Goal: Information Seeking & Learning: Learn about a topic

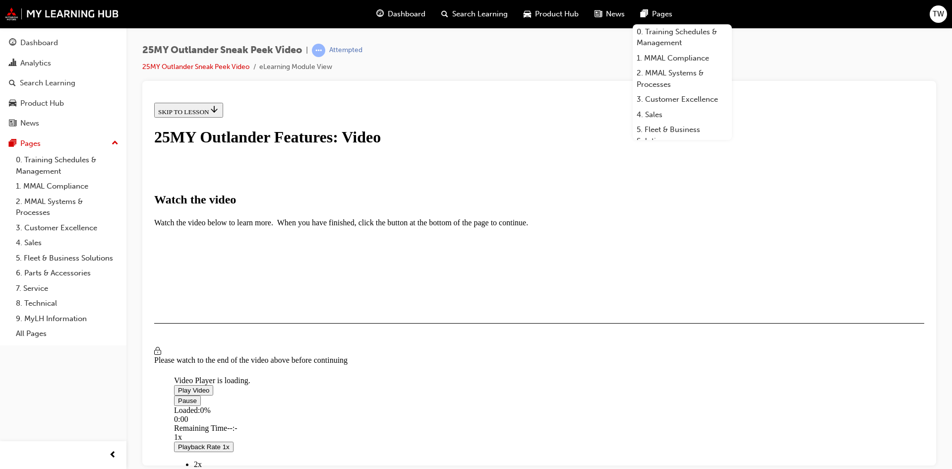
scroll to position [119, 0]
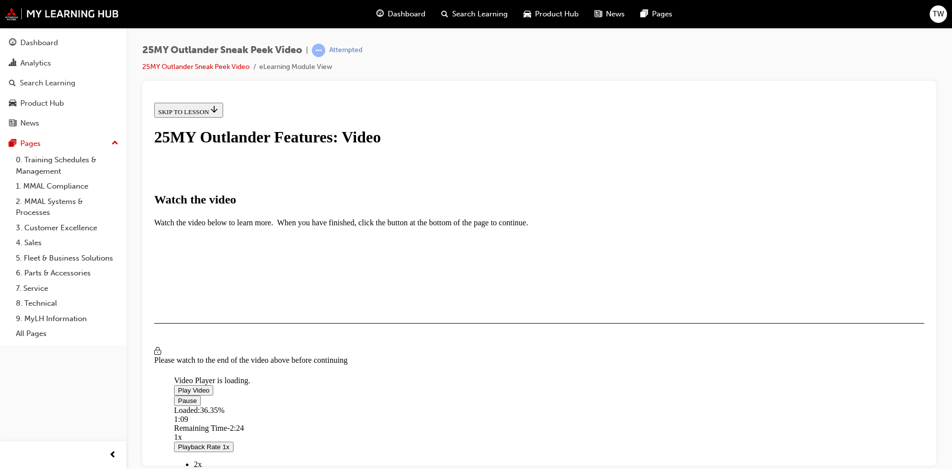
click at [323, 290] on video "Video player" at bounding box center [248, 327] width 149 height 74
click at [178, 386] on span "Video player" at bounding box center [178, 389] width 0 height 7
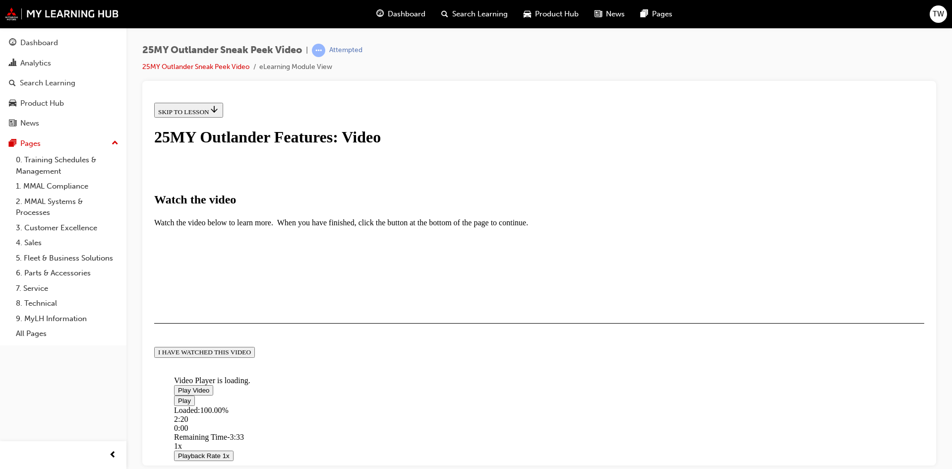
click at [255, 357] on button "I HAVE WATCHED THIS VIDEO" at bounding box center [204, 351] width 101 height 11
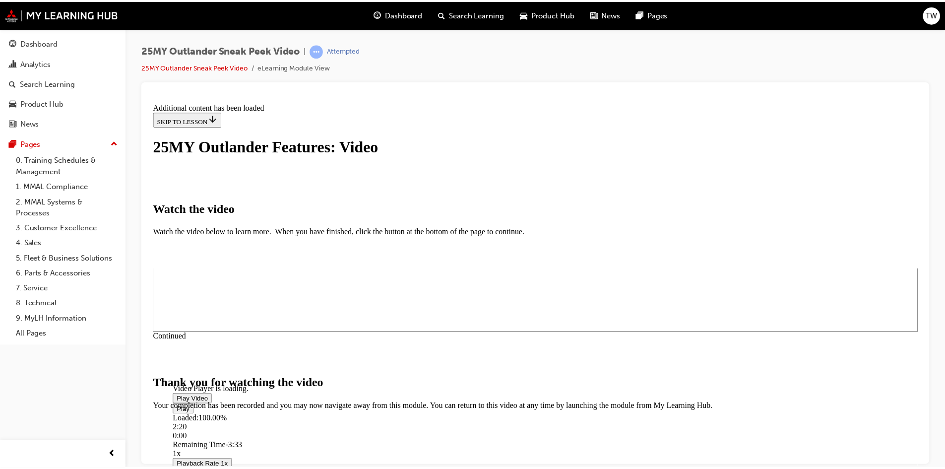
scroll to position [298, 0]
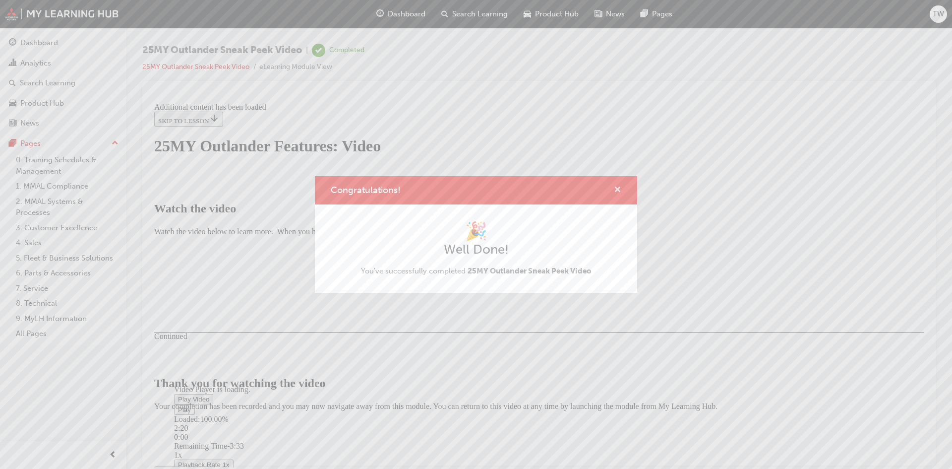
click at [617, 187] on span "cross-icon" at bounding box center [617, 190] width 7 height 9
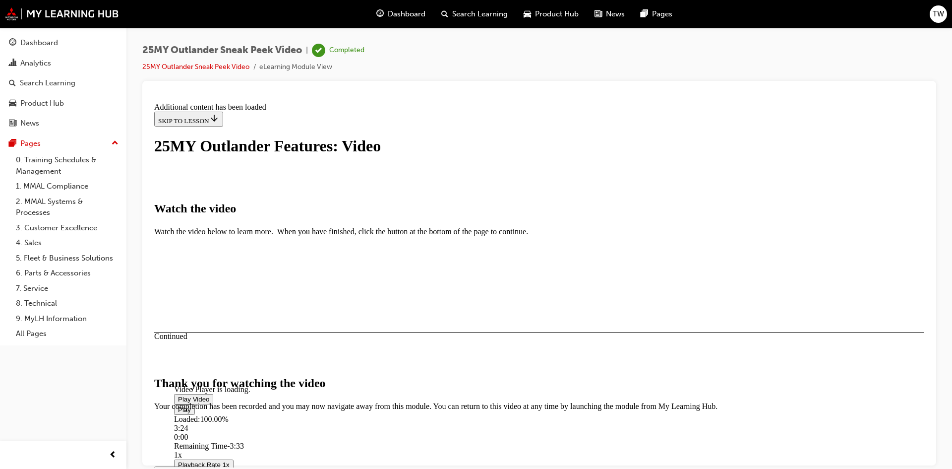
click at [215, 466] on button "CLOSE MODULE" at bounding box center [184, 471] width 60 height 10
click at [40, 40] on div "Dashboard" at bounding box center [39, 42] width 38 height 11
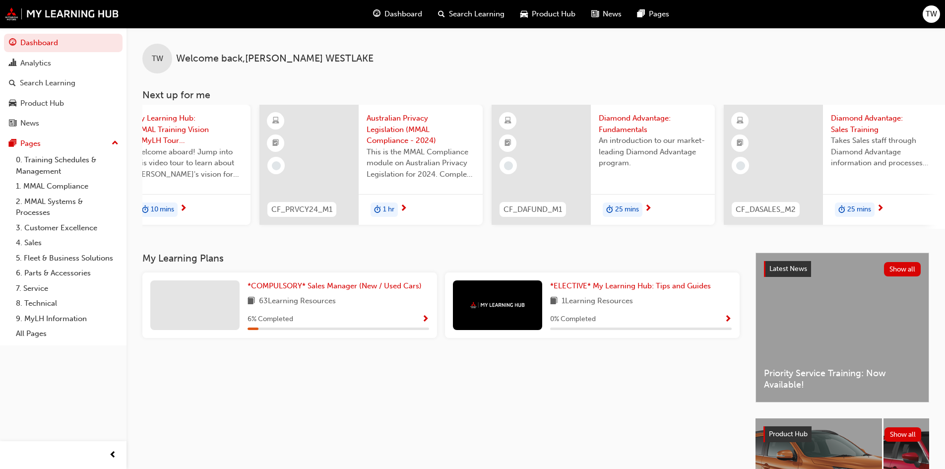
scroll to position [0, 589]
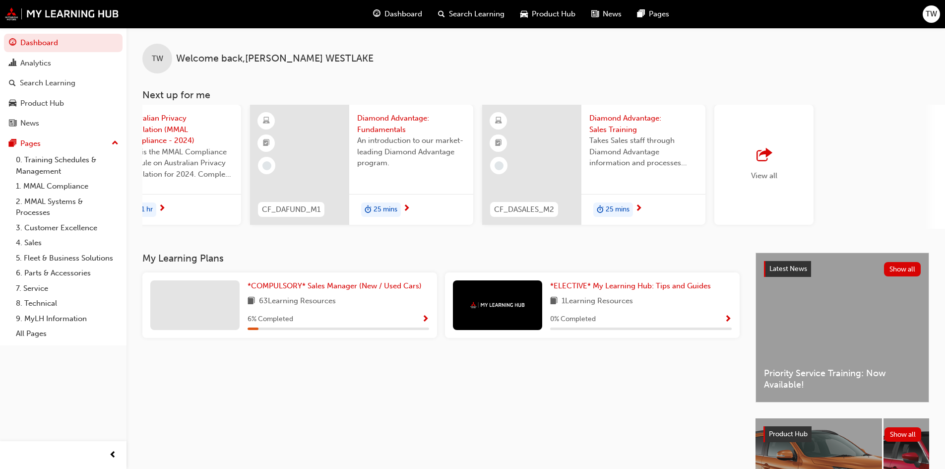
click at [756, 157] on span "outbound-icon" at bounding box center [763, 155] width 15 height 14
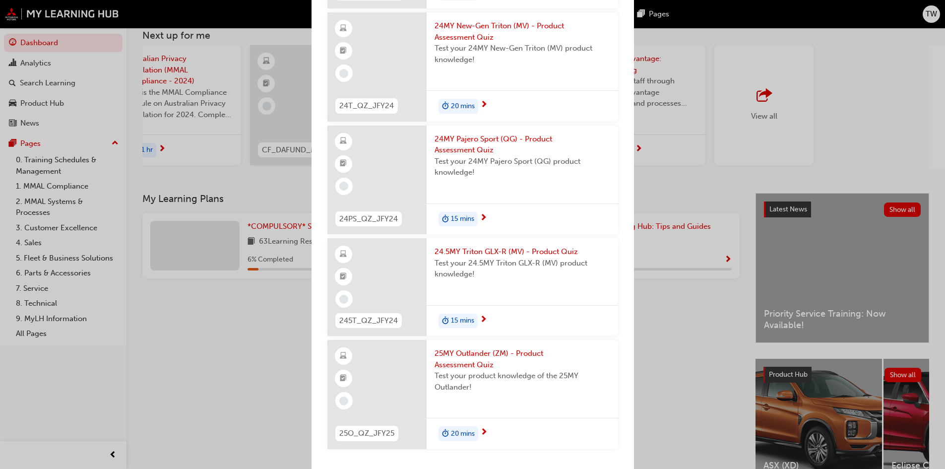
scroll to position [124, 0]
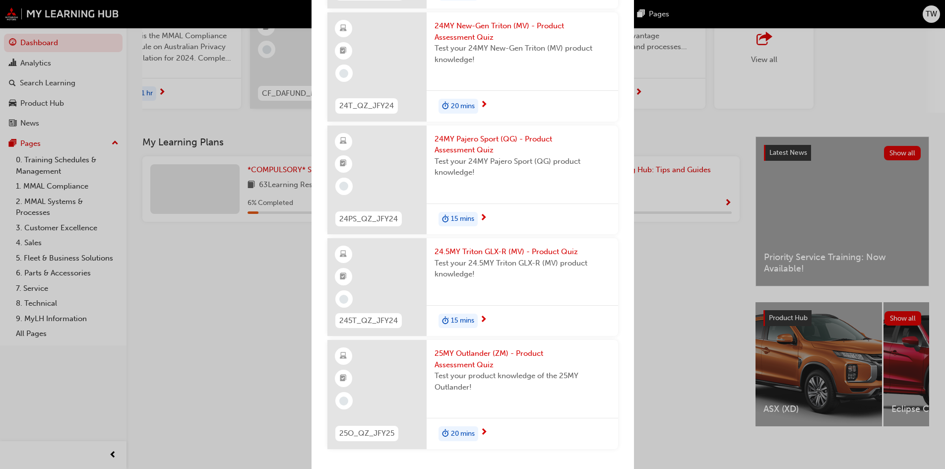
click at [490, 358] on span "25MY Outlander (ZM) - Product Assessment Quiz" at bounding box center [522, 359] width 176 height 22
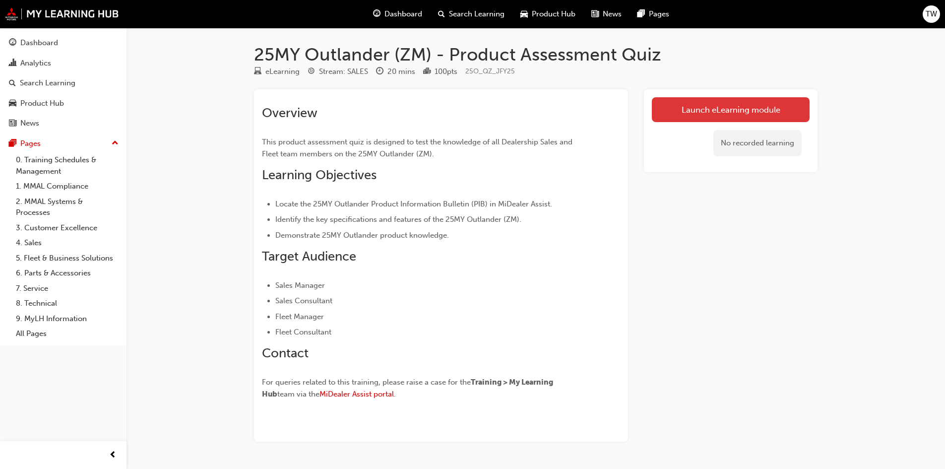
click at [750, 117] on link "Launch eLearning module" at bounding box center [731, 109] width 158 height 25
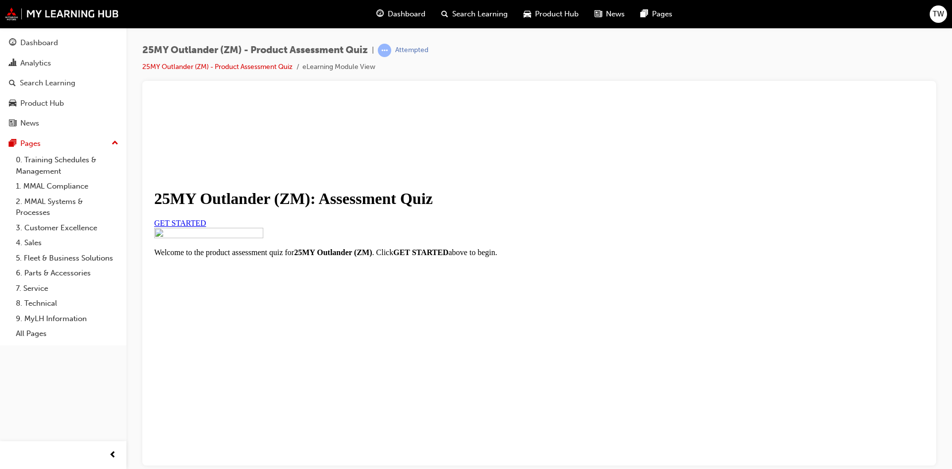
scroll to position [100, 0]
click at [206, 219] on link "GET STARTED" at bounding box center [180, 222] width 52 height 8
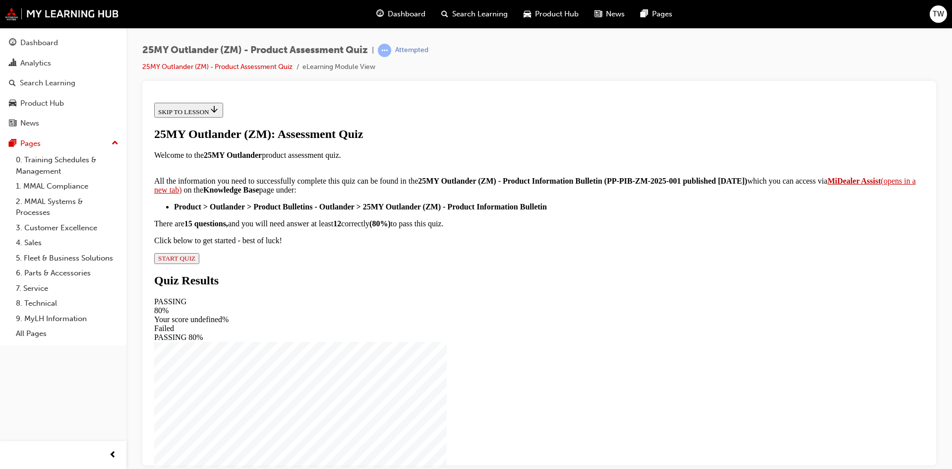
scroll to position [148, 0]
click at [195, 261] on span "START QUIZ" at bounding box center [176, 257] width 37 height 7
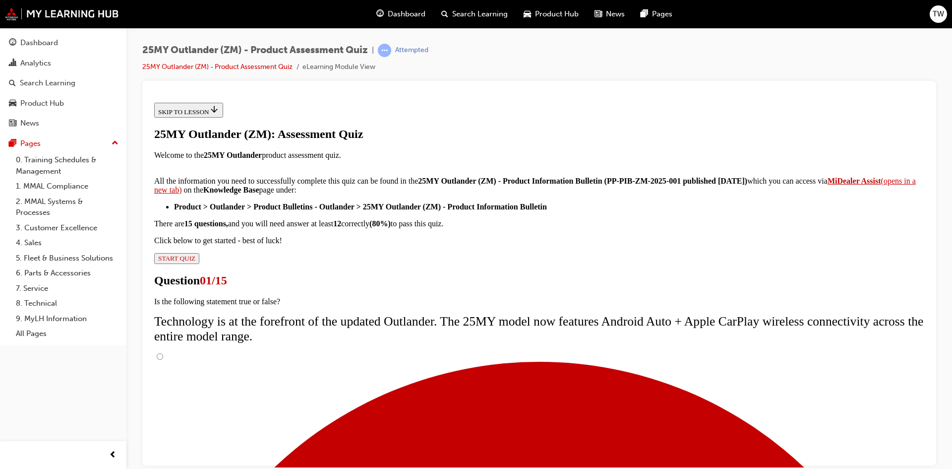
click at [163, 353] on input "True" at bounding box center [160, 356] width 6 height 6
radio input "true"
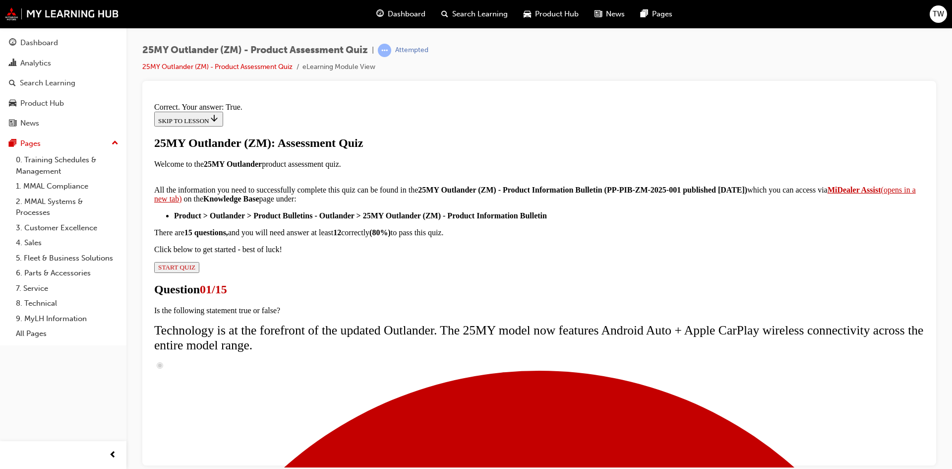
scroll to position [103, 0]
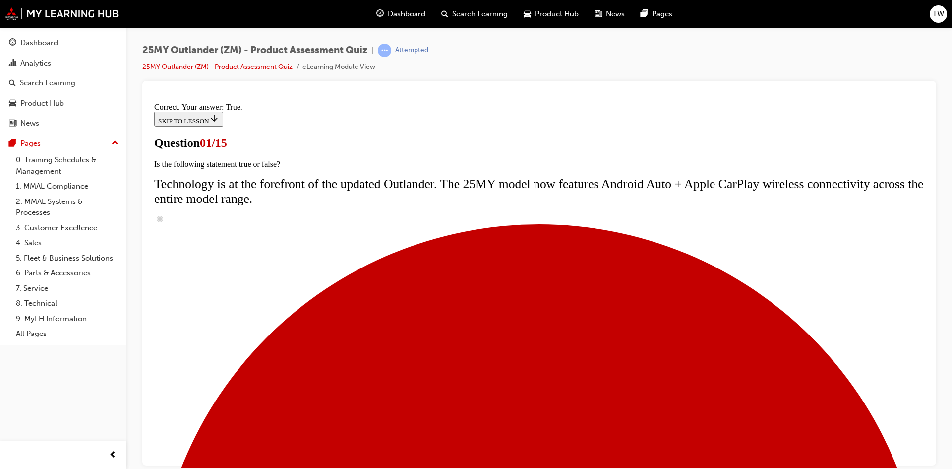
scroll to position [129, 0]
radio input "true"
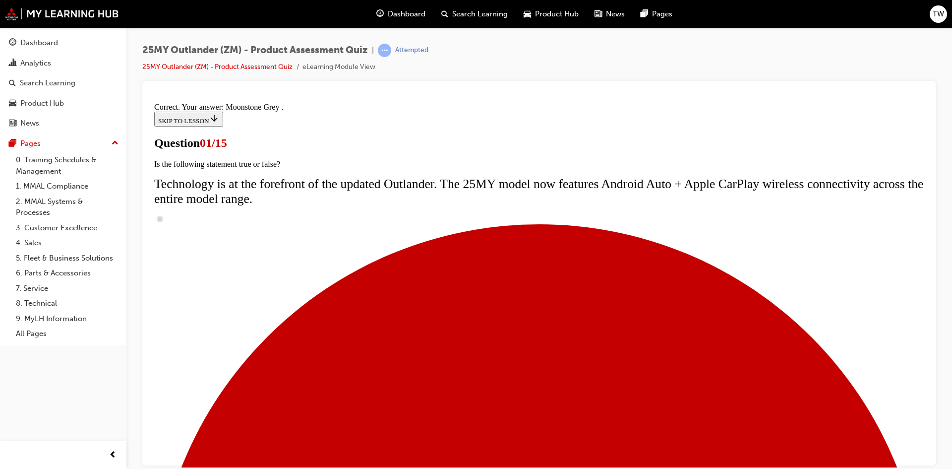
scroll to position [228, 0]
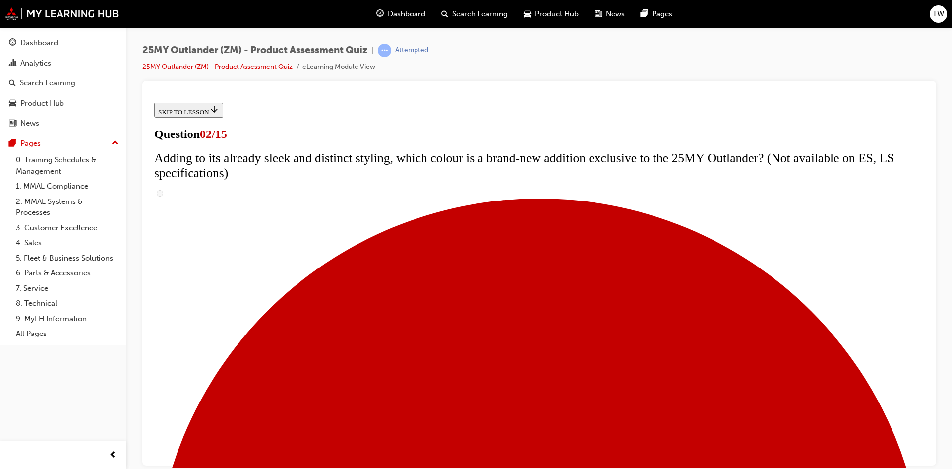
scroll to position [149, 0]
checkbox input "true"
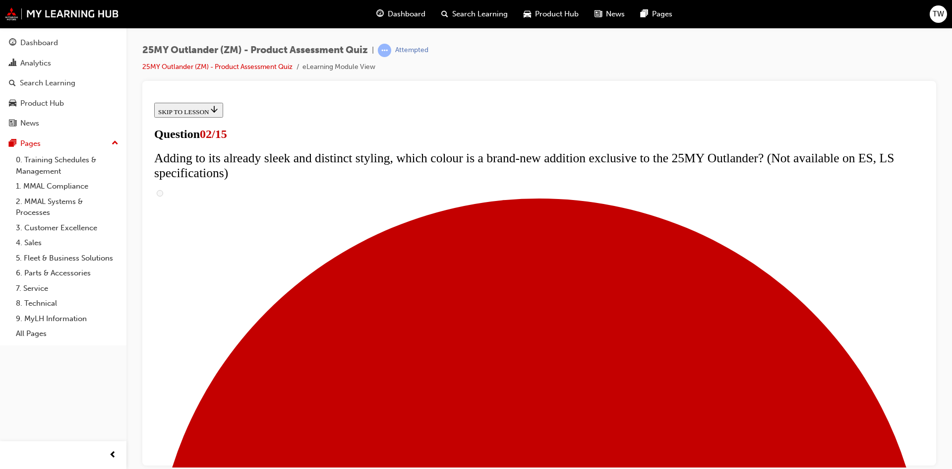
checkbox input "true"
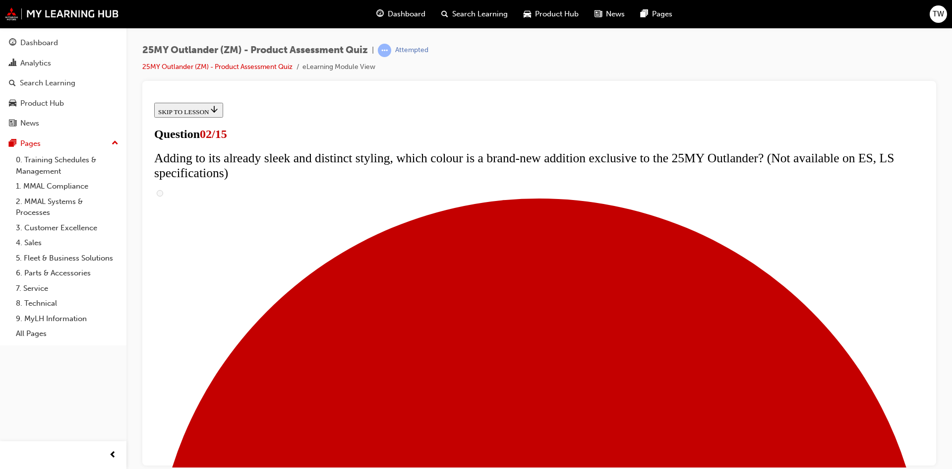
checkbox input "true"
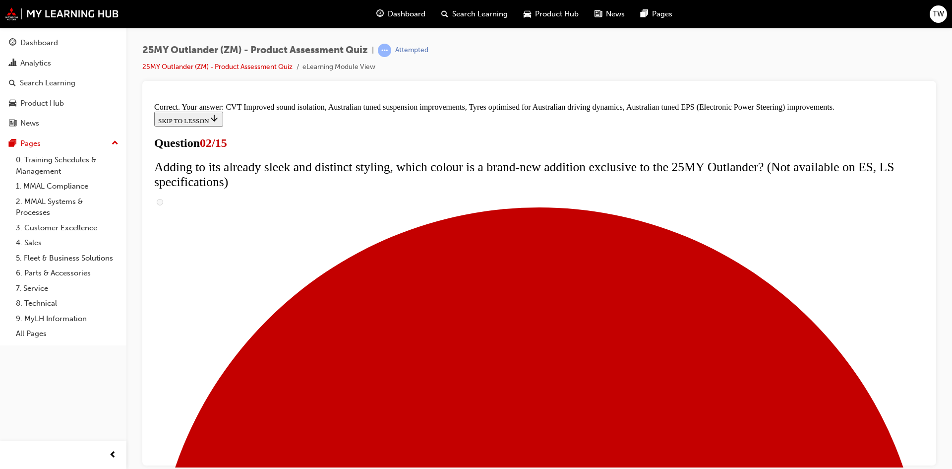
scroll to position [262, 0]
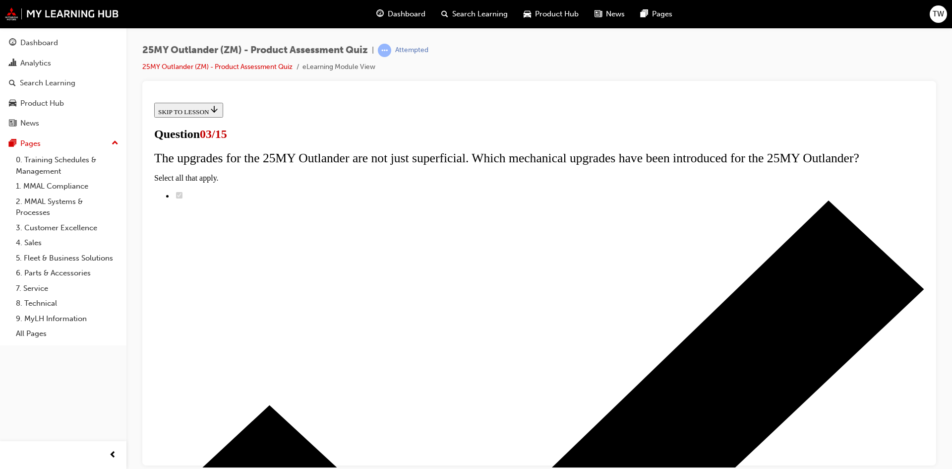
scroll to position [99, 0]
radio input "true"
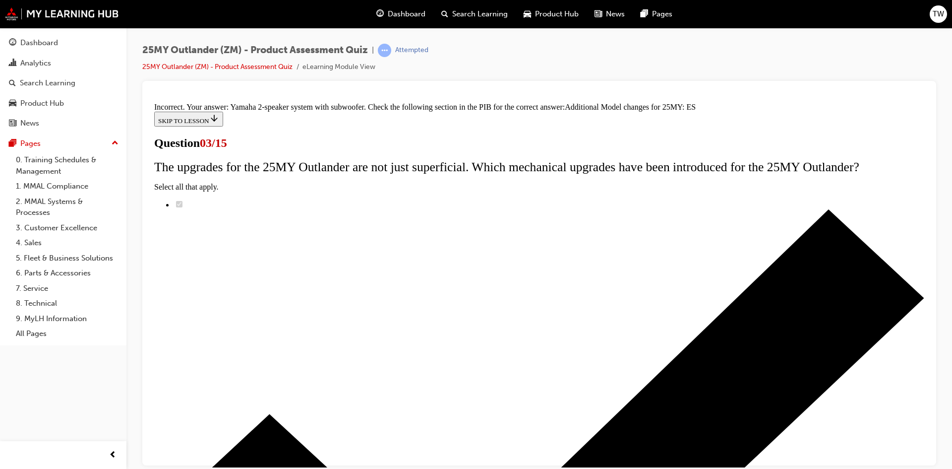
scroll to position [111, 0]
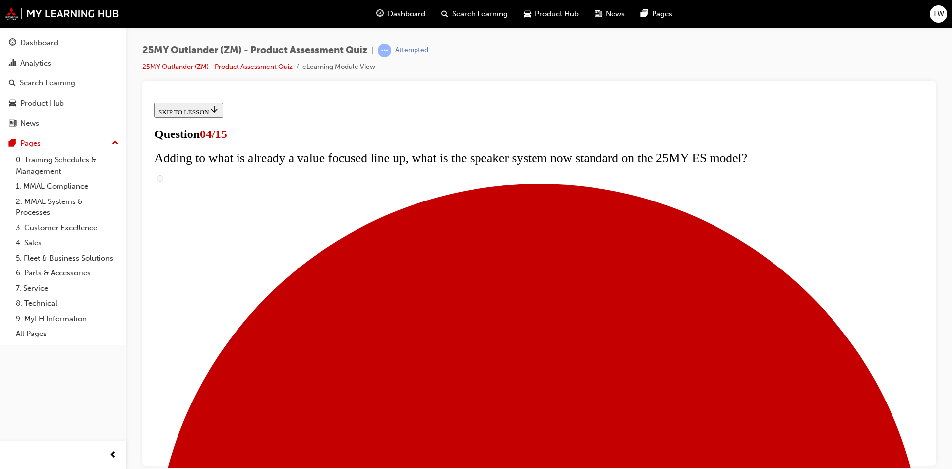
scroll to position [99, 0]
checkbox input "true"
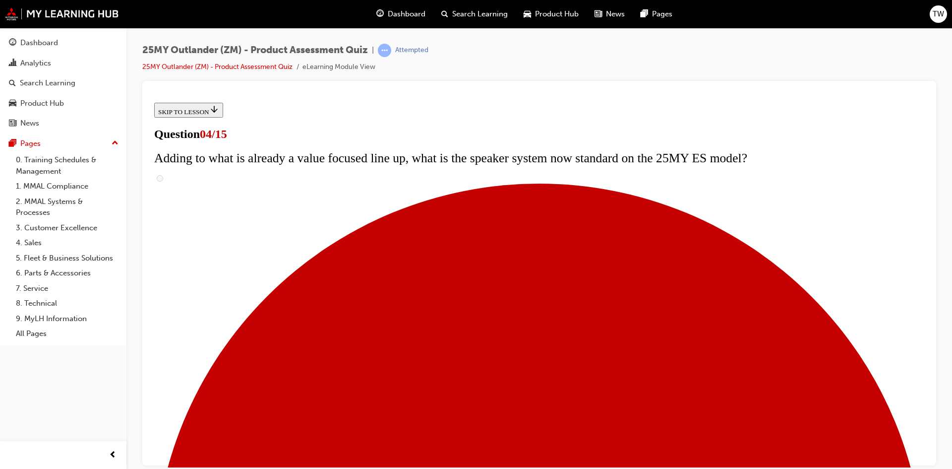
checkbox input "true"
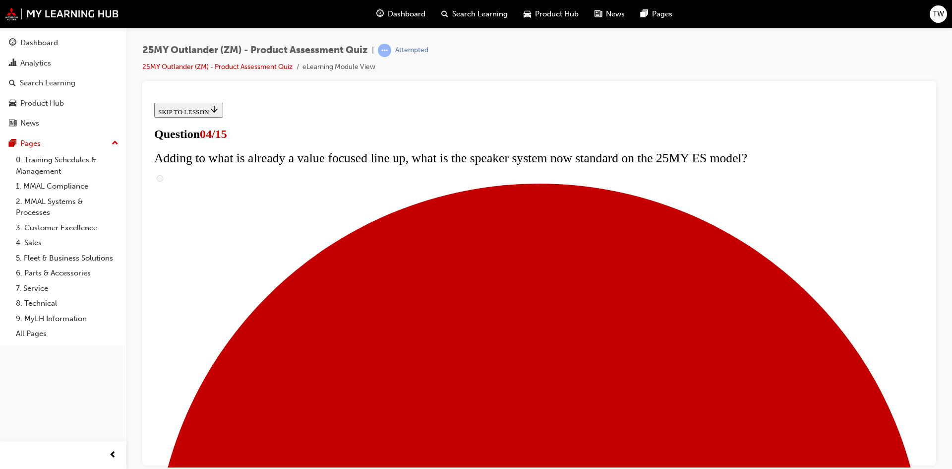
checkbox input "true"
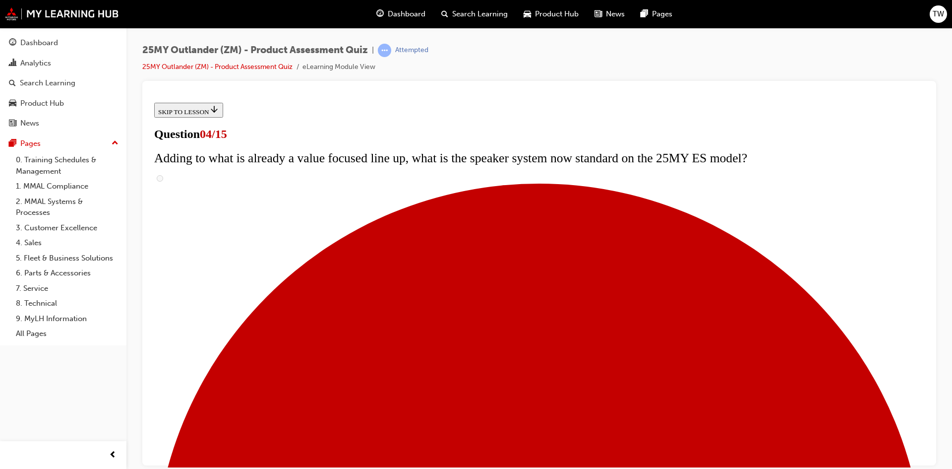
checkbox input "true"
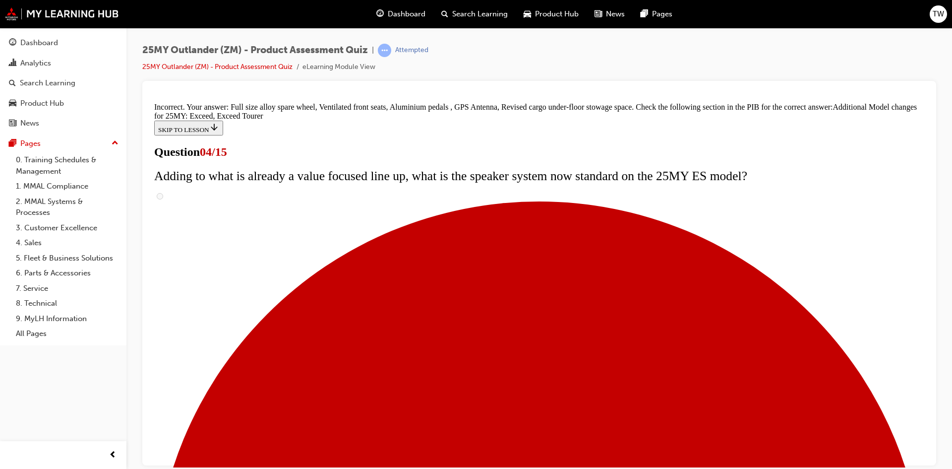
scroll to position [362, 0]
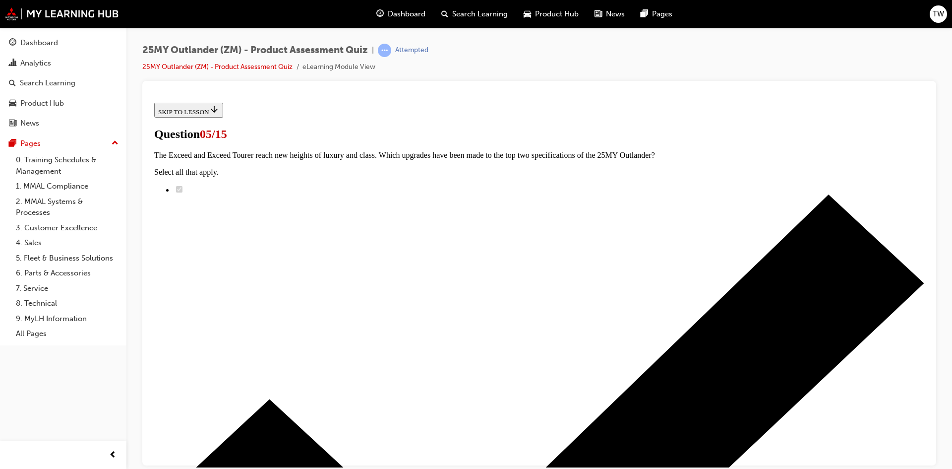
scroll to position [99, 0]
radio input "true"
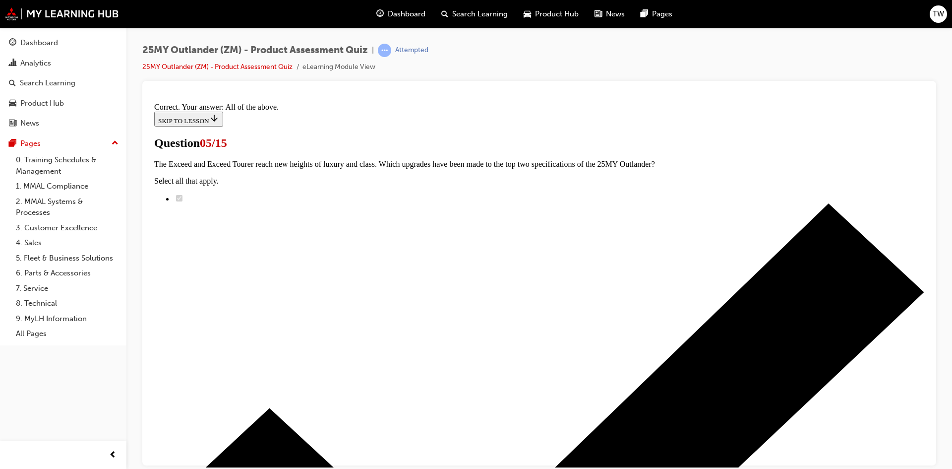
scroll to position [228, 0]
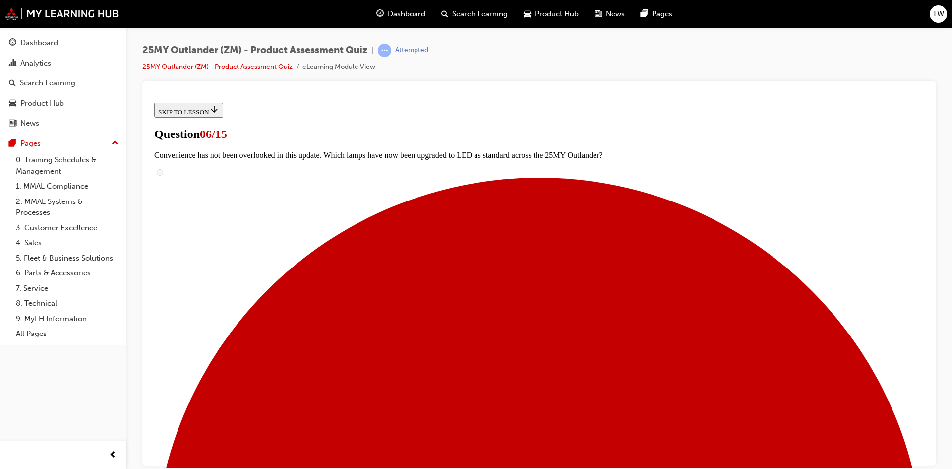
scroll to position [291, 0]
radio input "true"
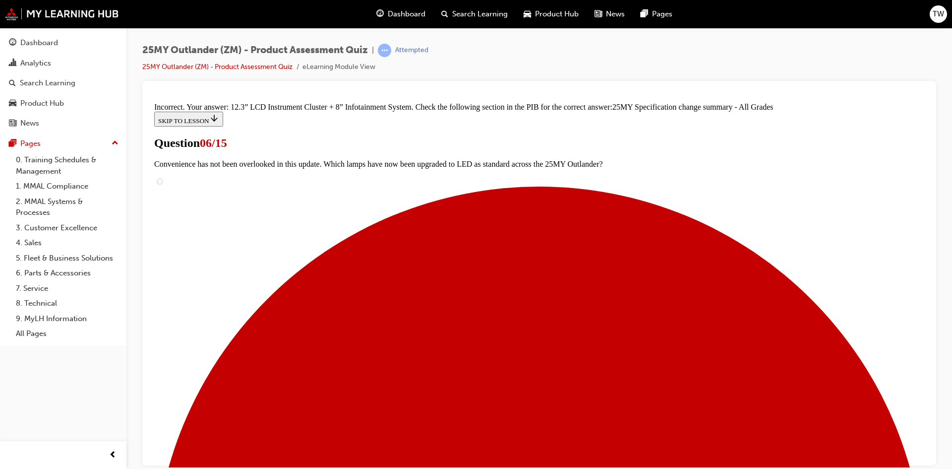
scroll to position [383, 0]
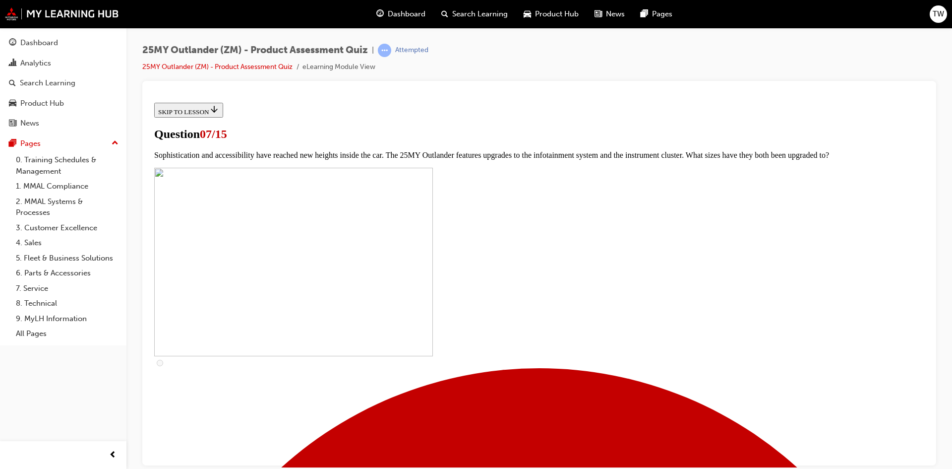
scroll to position [347, 0]
checkbox input "true"
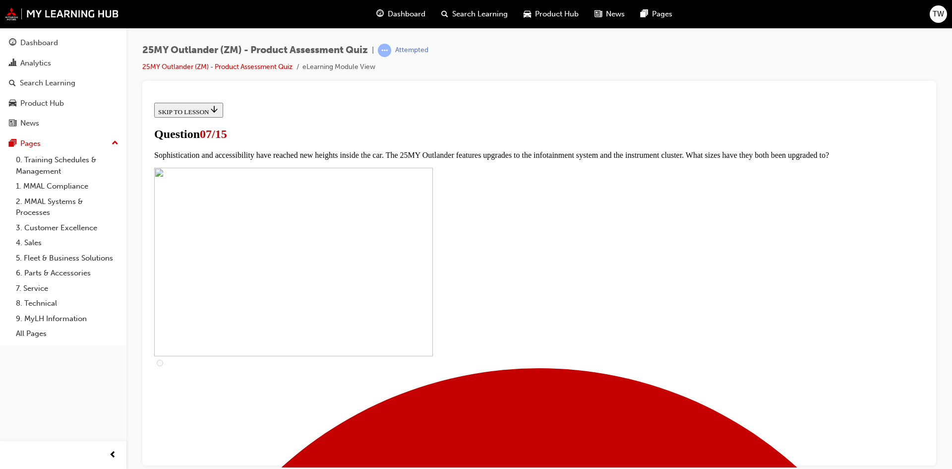
checkbox input "true"
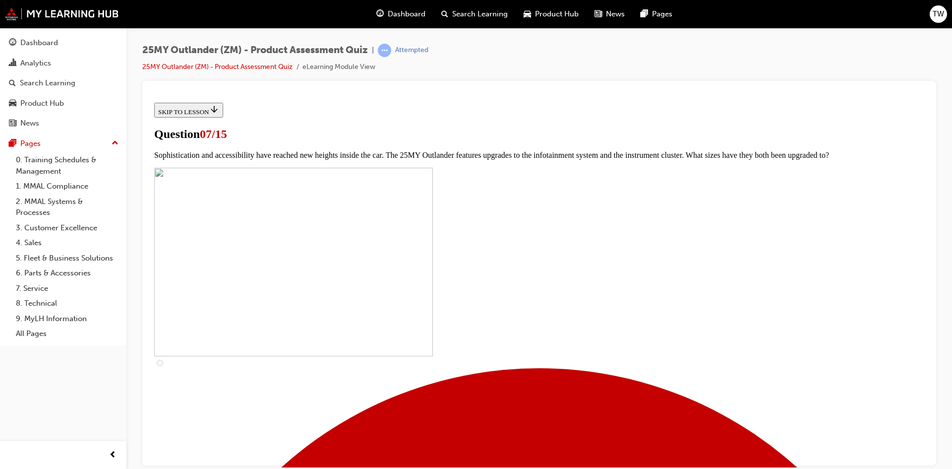
checkbox input "true"
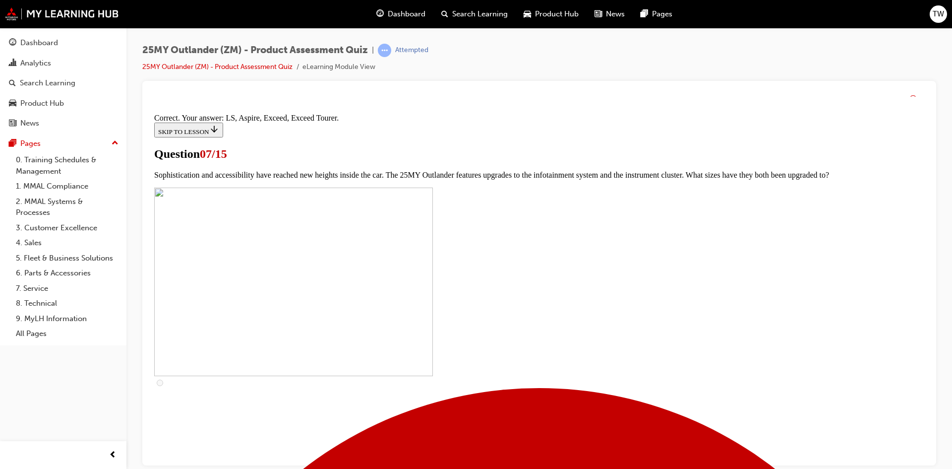
scroll to position [435, 0]
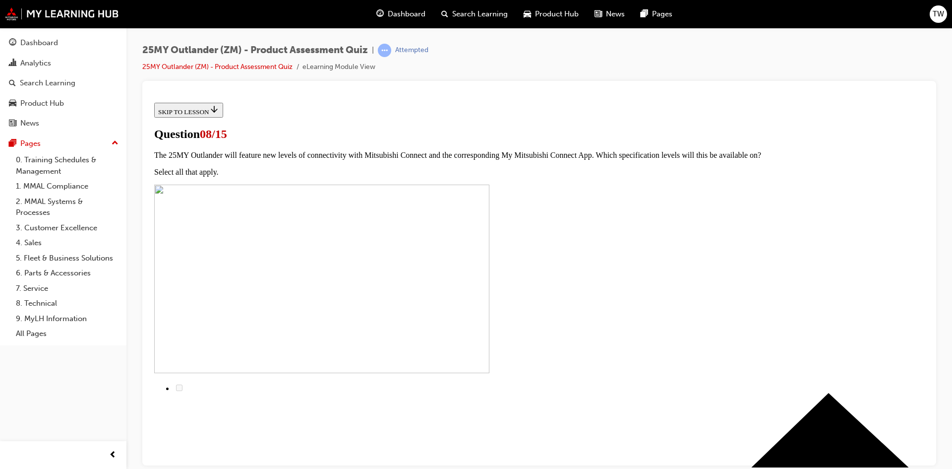
scroll to position [99, 0]
radio input "true"
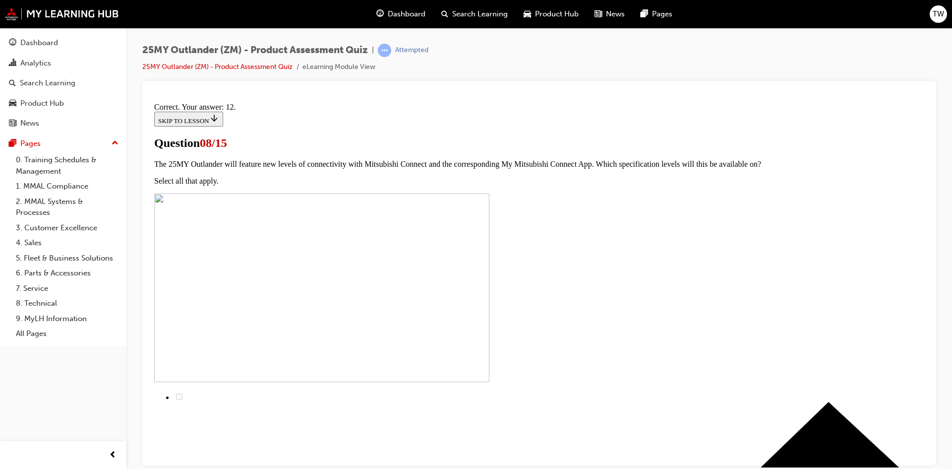
scroll to position [149, 0]
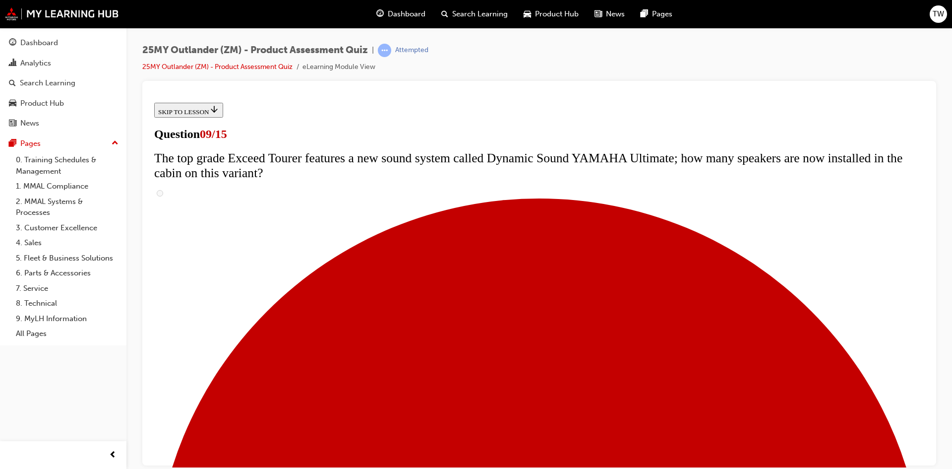
scroll to position [298, 0]
radio input "true"
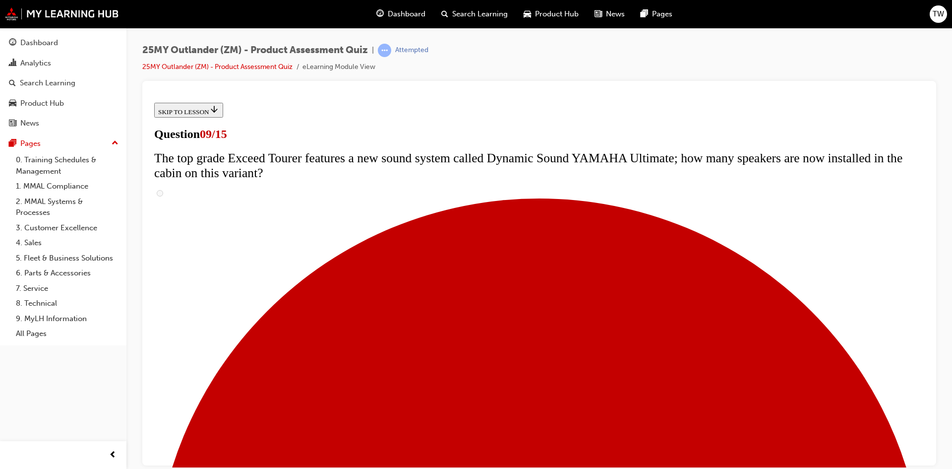
radio input "true"
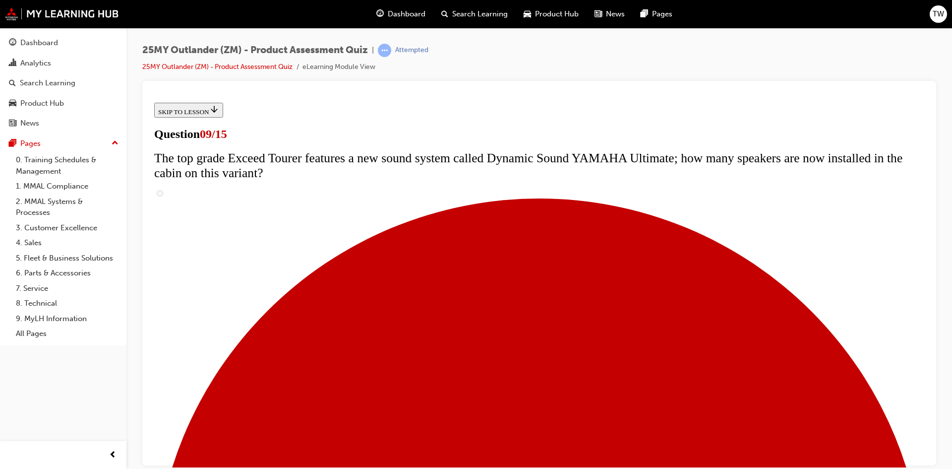
radio input "true"
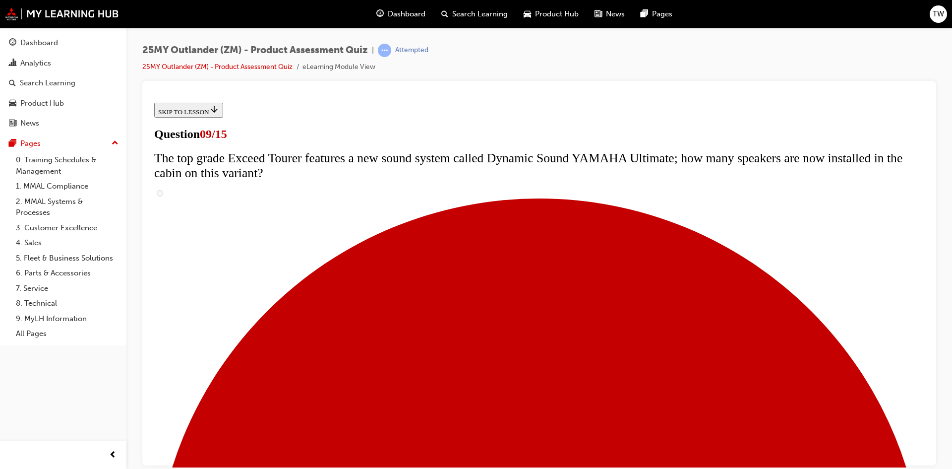
radio input "true"
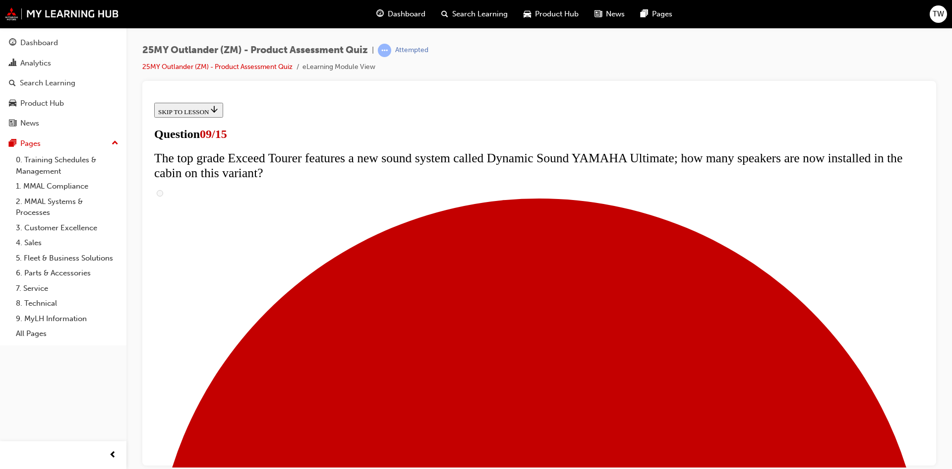
radio input "true"
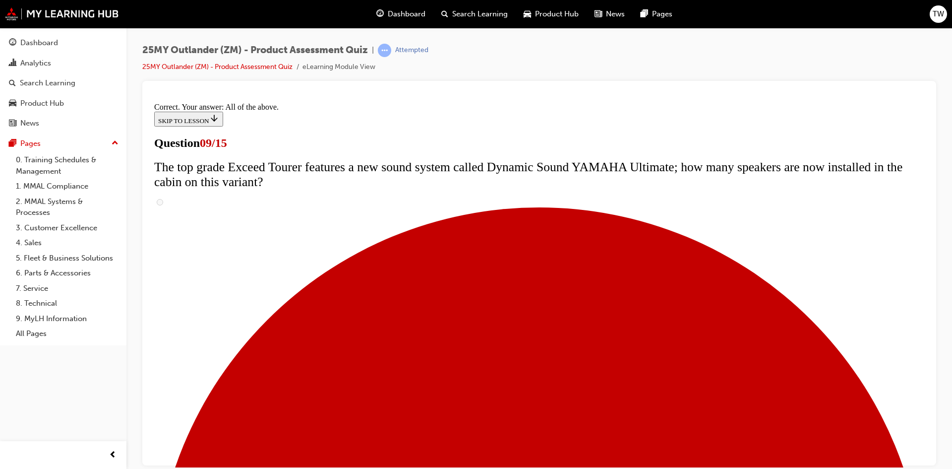
scroll to position [503, 0]
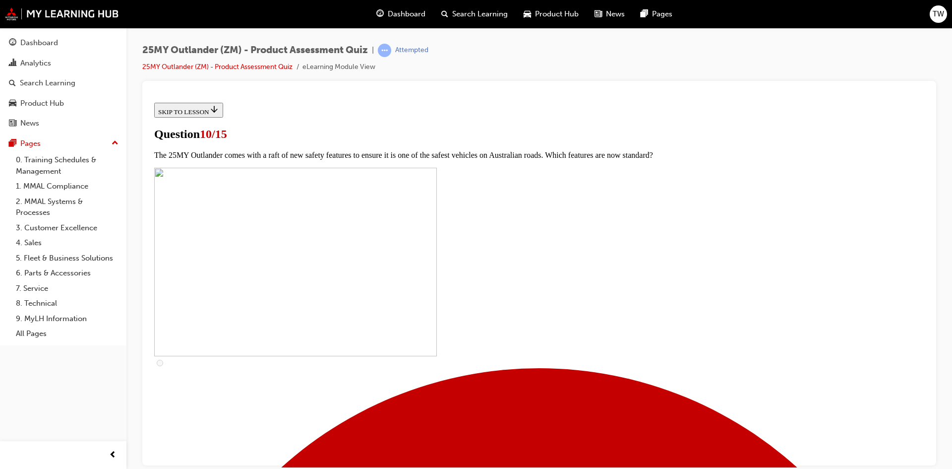
scroll to position [231, 0]
checkbox input "true"
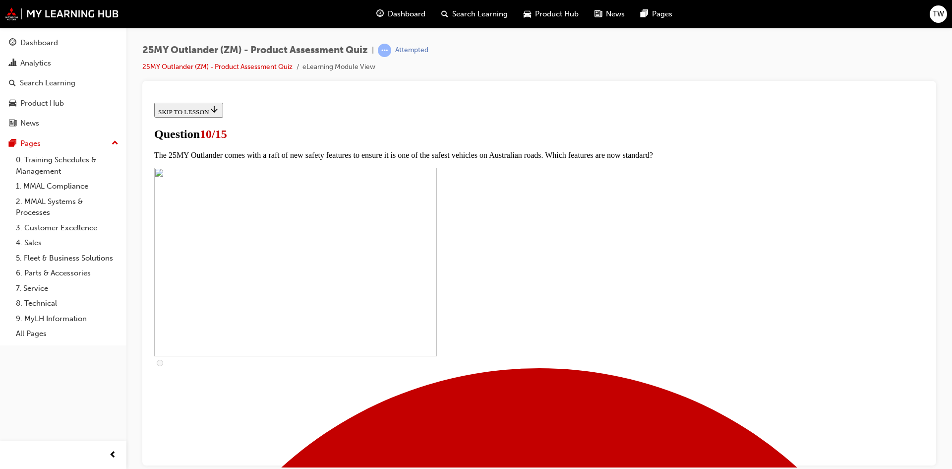
checkbox input "false"
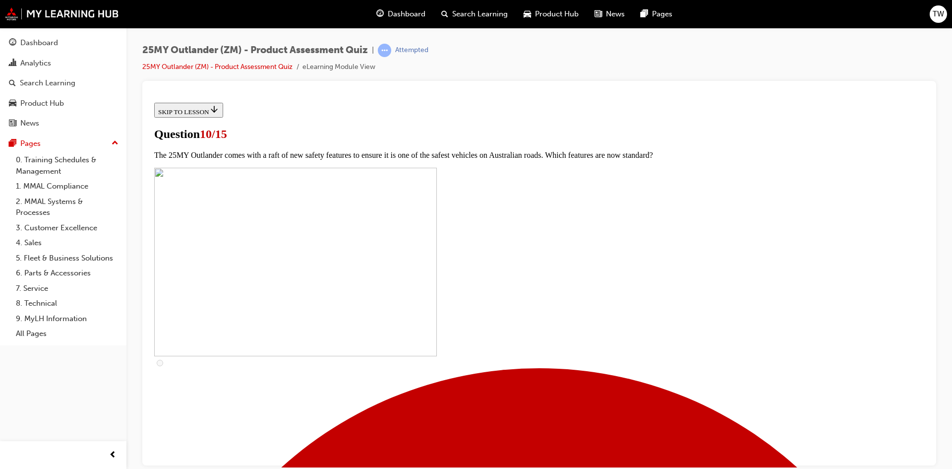
checkbox input "true"
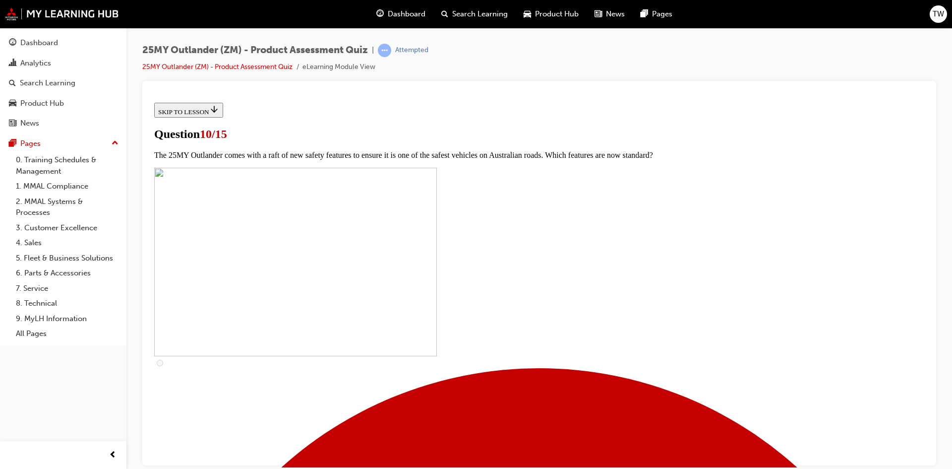
scroll to position [379, 0]
checkbox input "true"
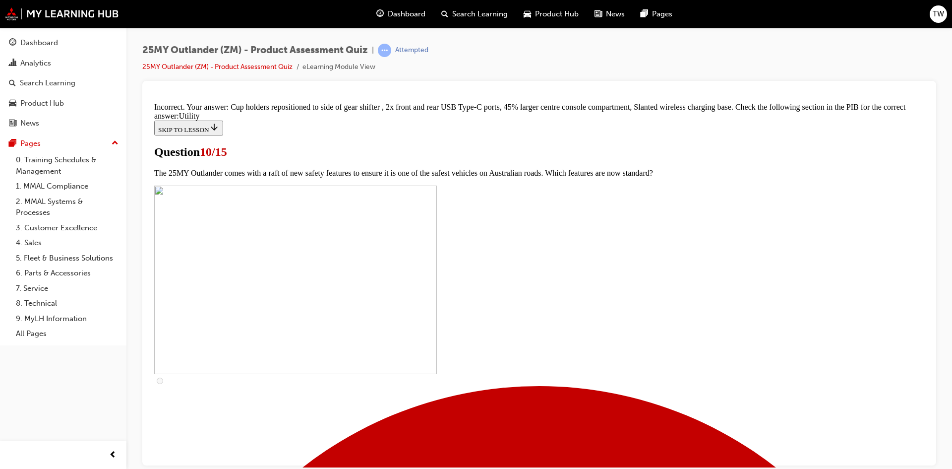
scroll to position [472, 0]
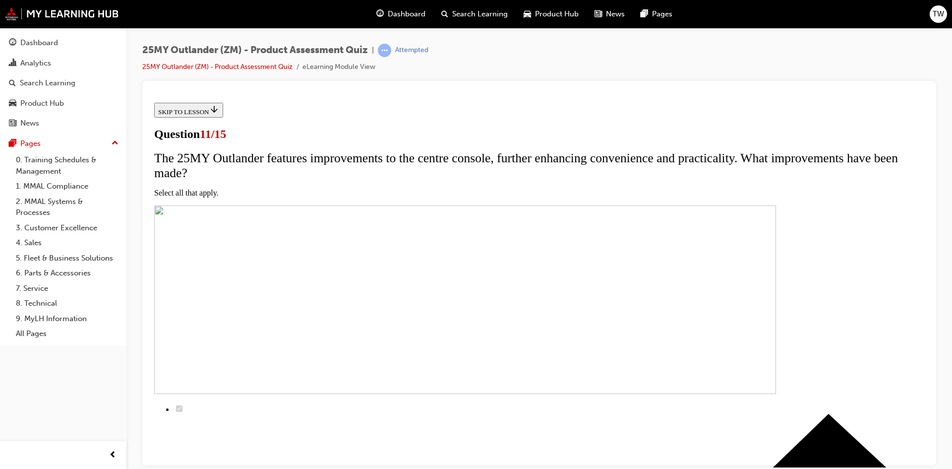
scroll to position [92, 0]
checkbox input "true"
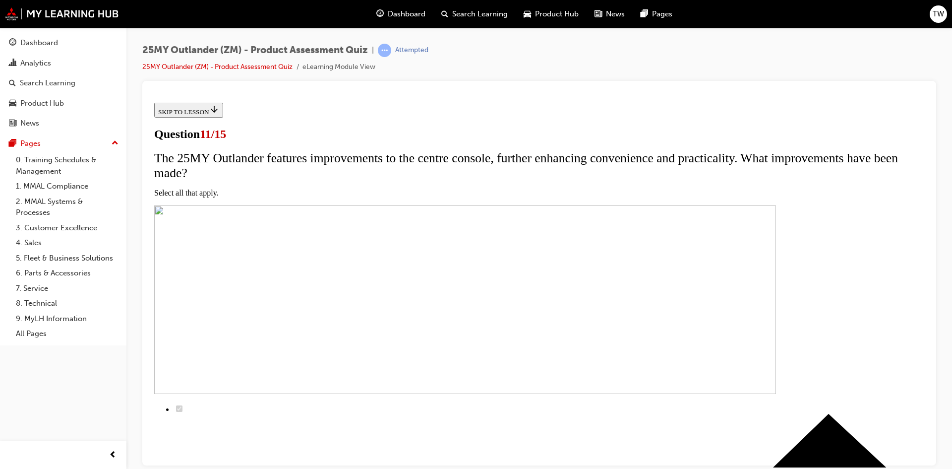
checkbox input "true"
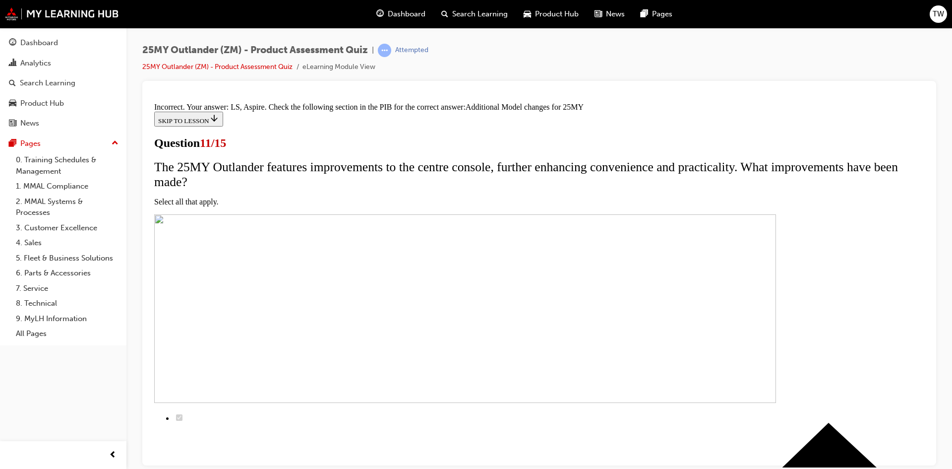
scroll to position [283, 0]
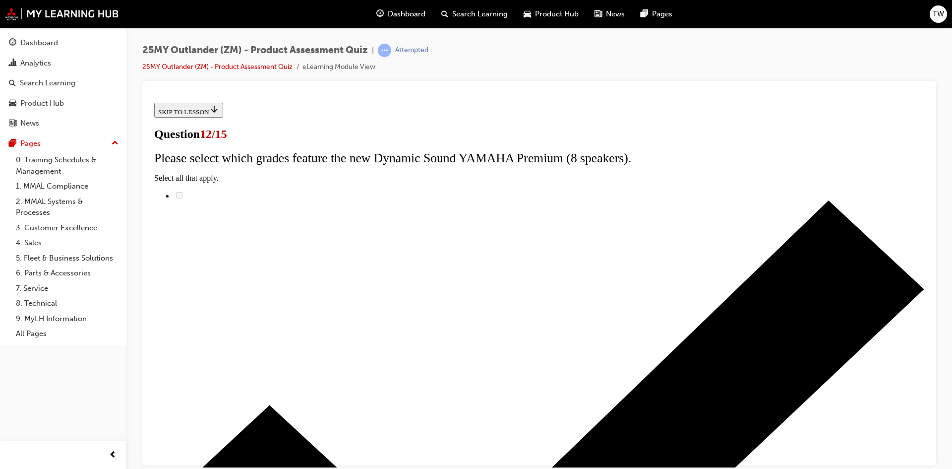
radio input "true"
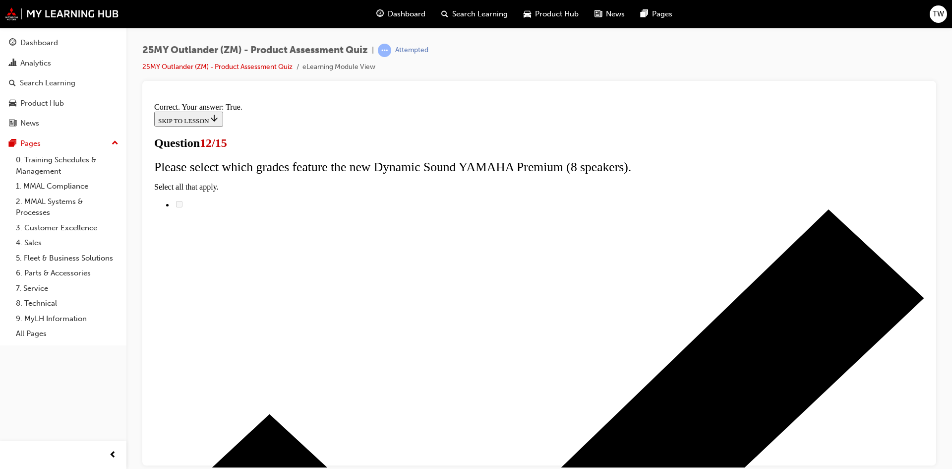
scroll to position [103, 0]
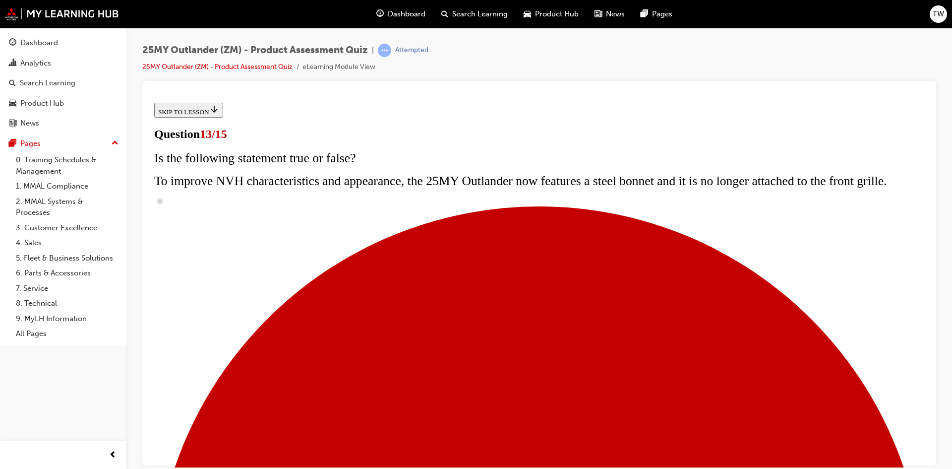
scroll to position [129, 0]
radio input "true"
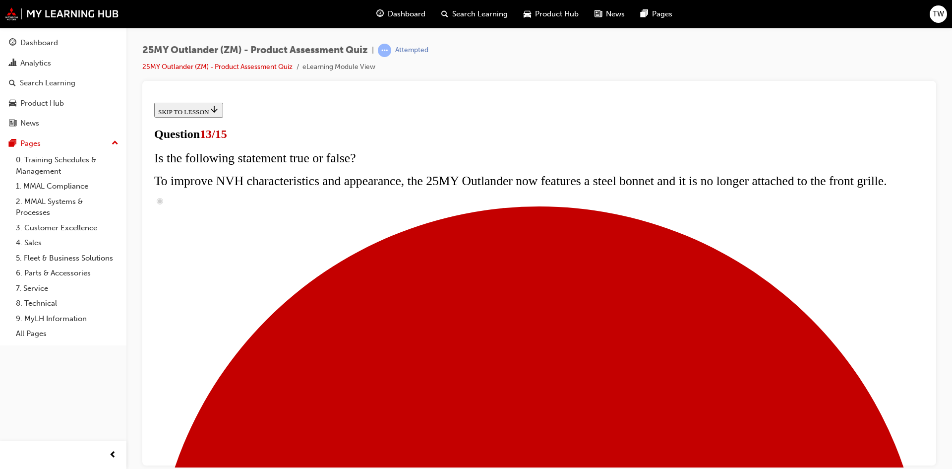
radio input "true"
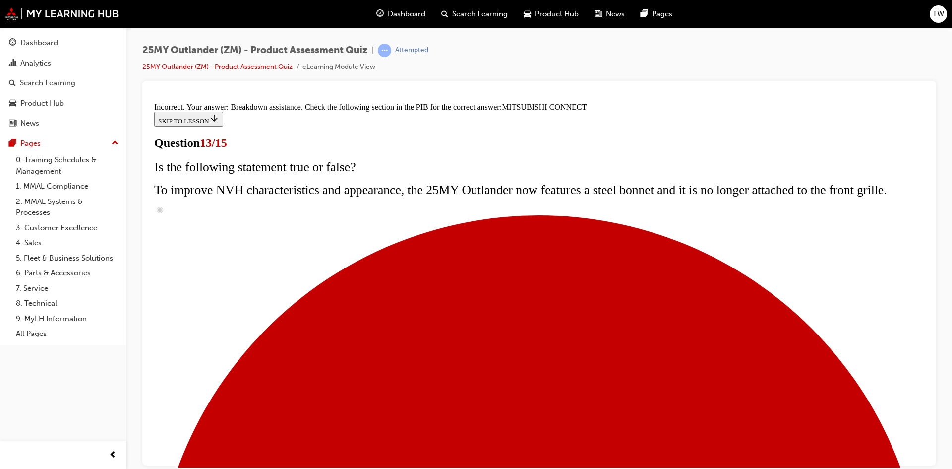
scroll to position [306, 0]
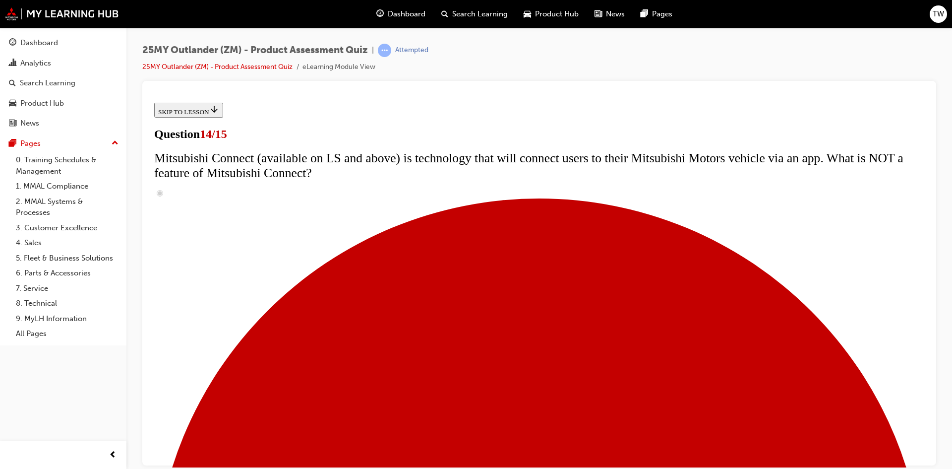
scroll to position [347, 0]
radio input "true"
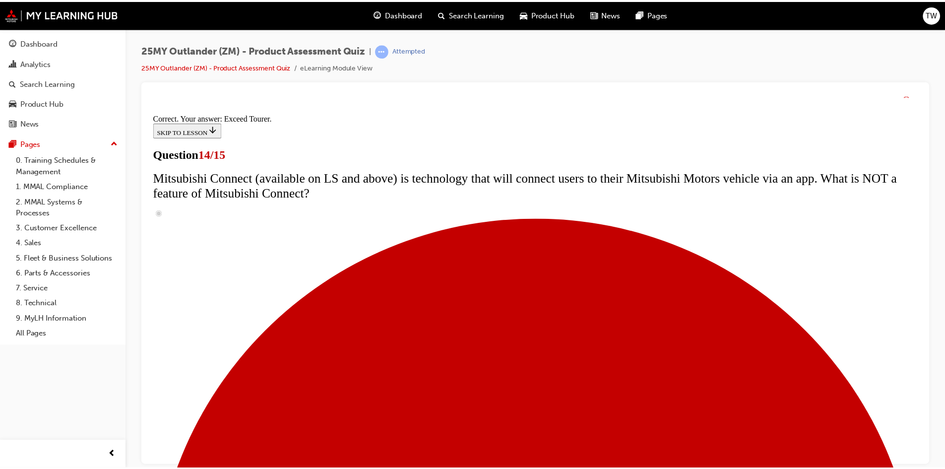
scroll to position [401, 0]
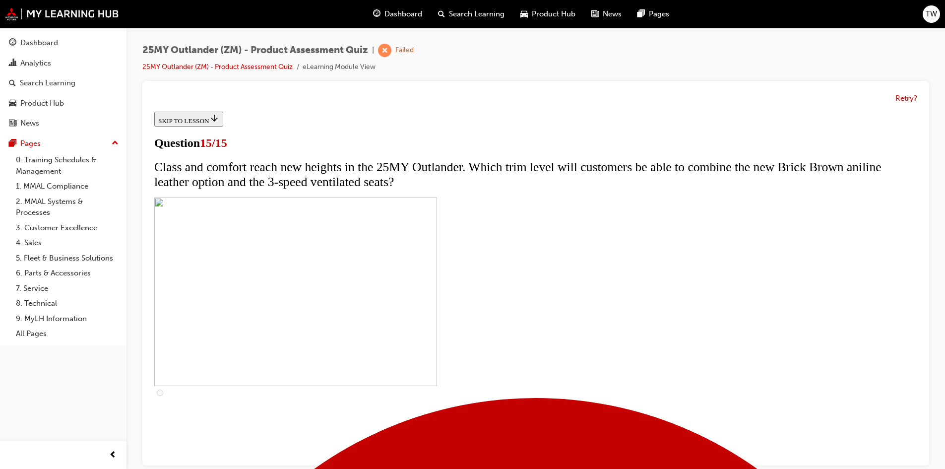
scroll to position [150, 0]
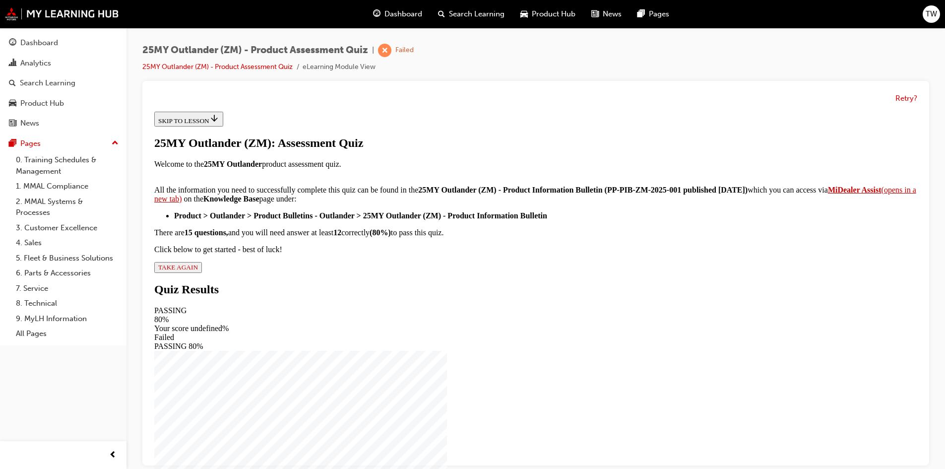
scroll to position [148, 0]
click at [198, 271] on span "TAKE AGAIN" at bounding box center [178, 266] width 40 height 7
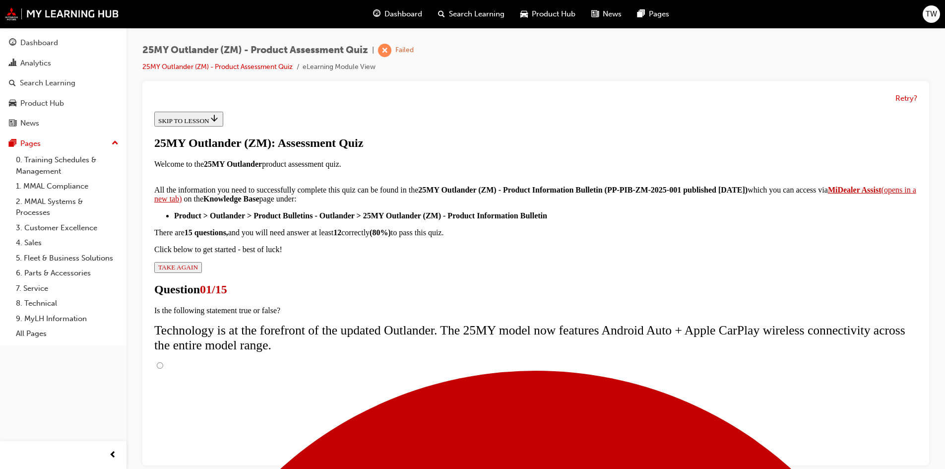
scroll to position [72, 0]
click at [163, 362] on input "True" at bounding box center [160, 365] width 6 height 6
radio input "true"
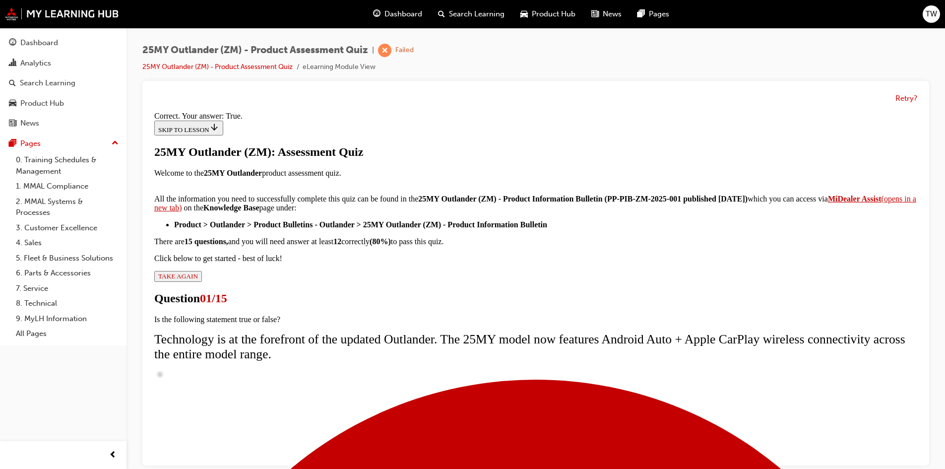
scroll to position [103, 0]
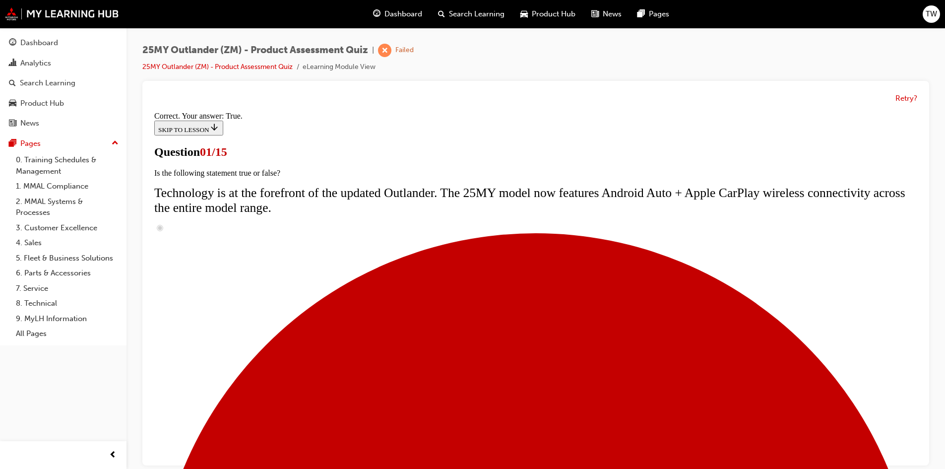
scroll to position [119, 0]
radio input "true"
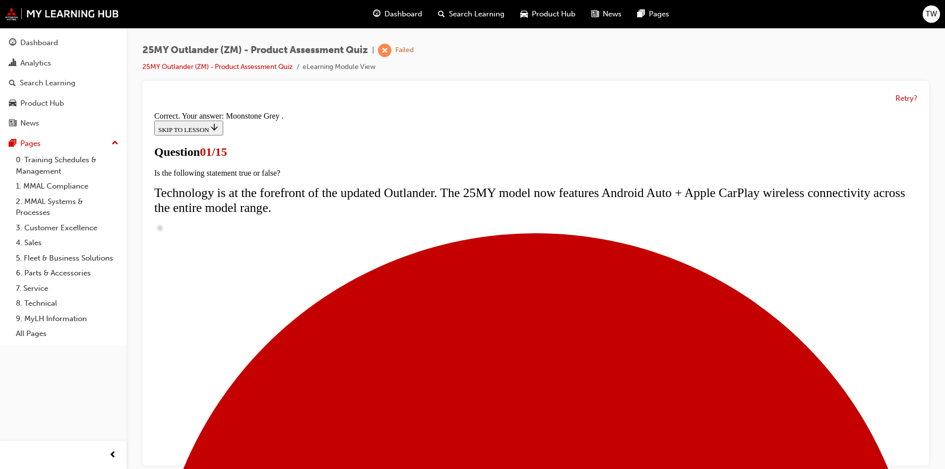
scroll to position [228, 0]
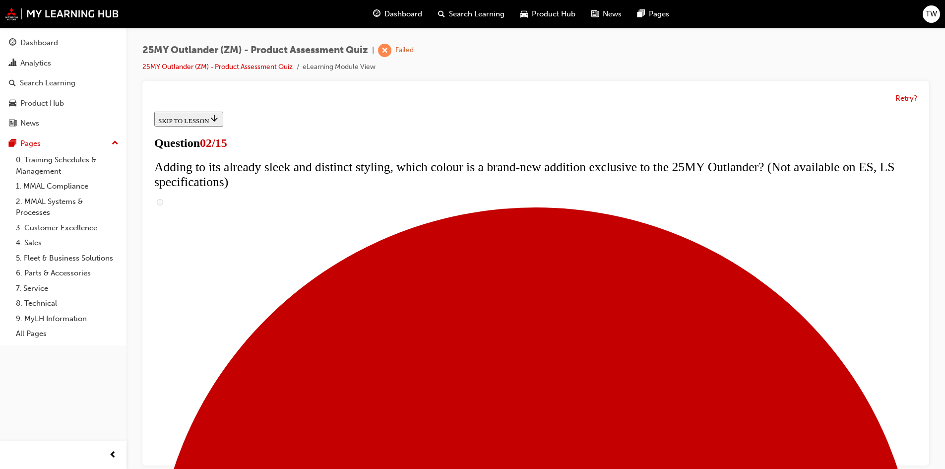
scroll to position [149, 0]
checkbox input "true"
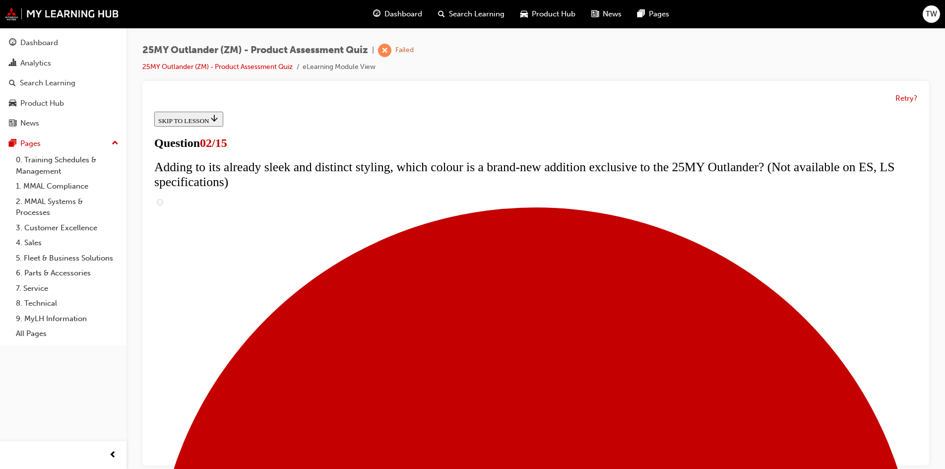
checkbox input "true"
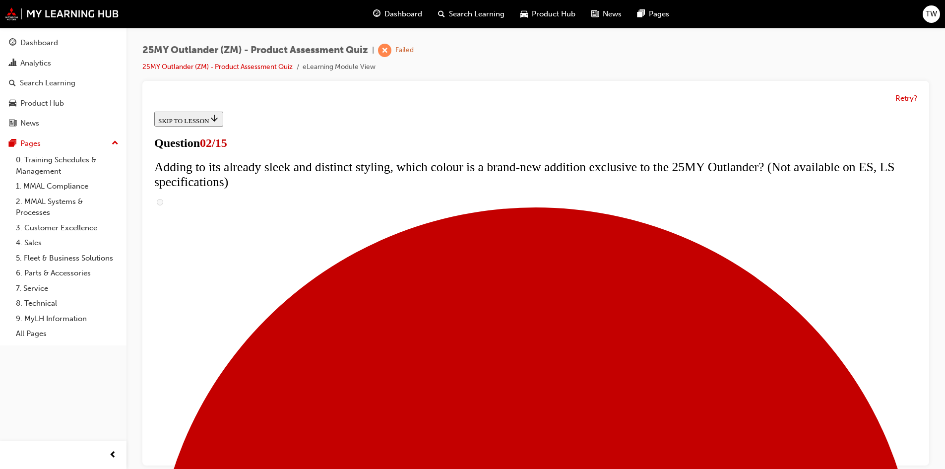
checkbox input "true"
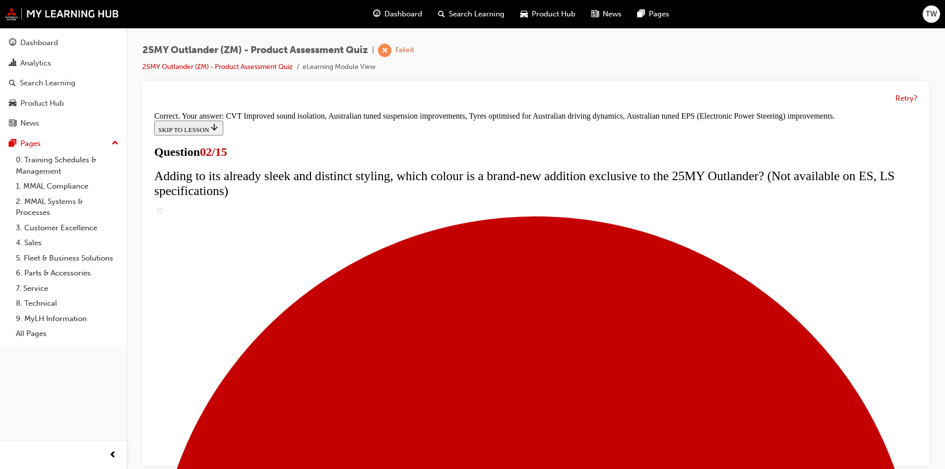
scroll to position [262, 0]
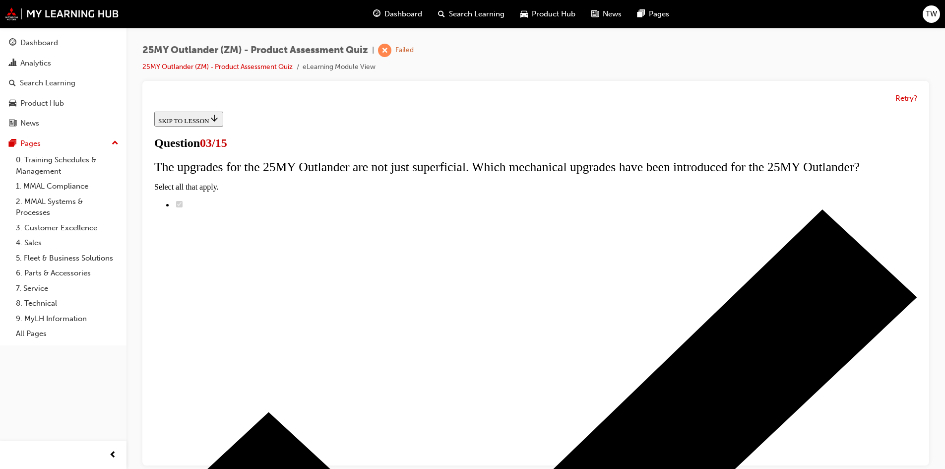
scroll to position [99, 0]
radio input "true"
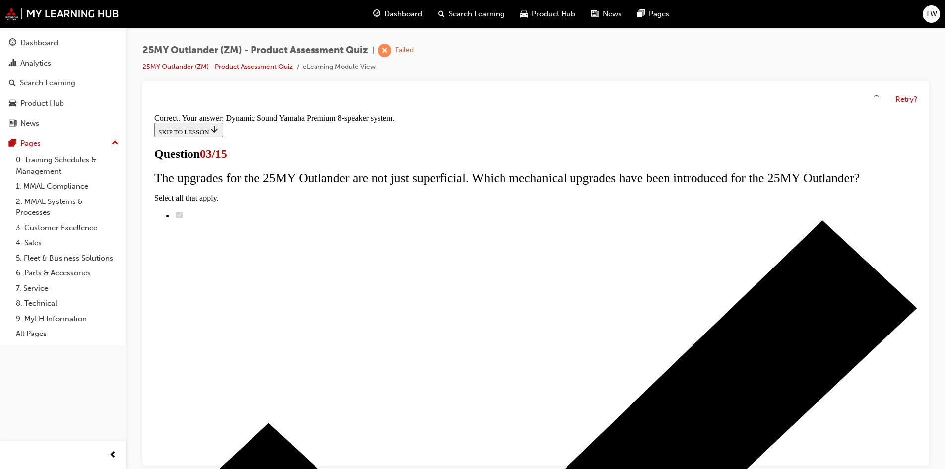
scroll to position [149, 0]
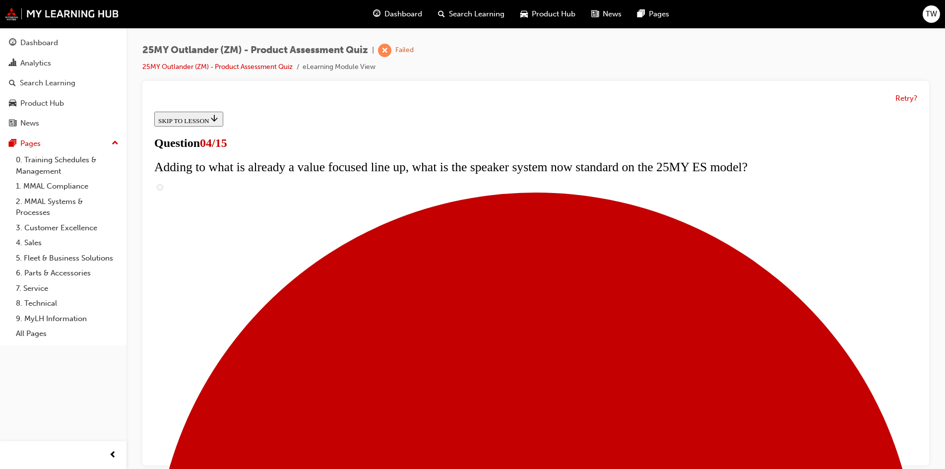
checkbox input "true"
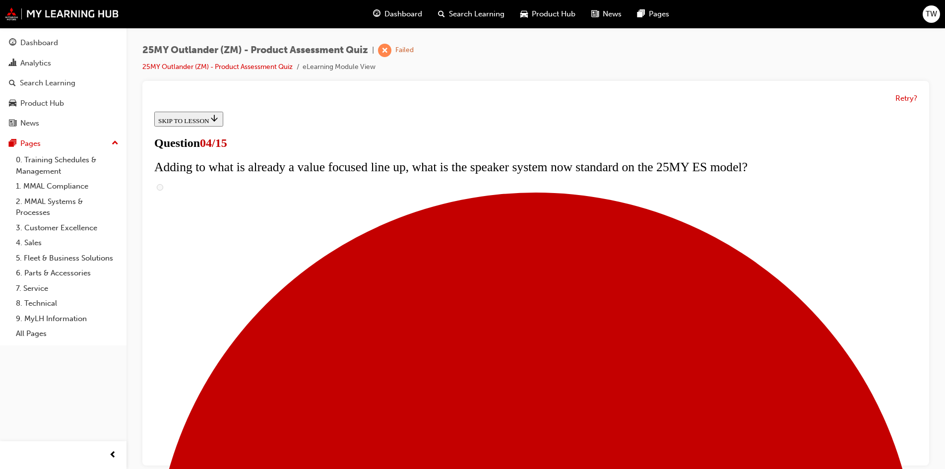
checkbox input "true"
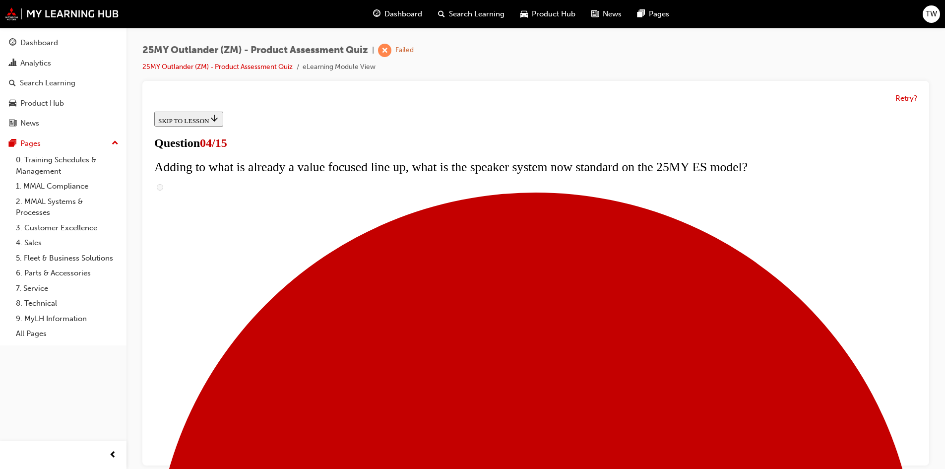
checkbox input "true"
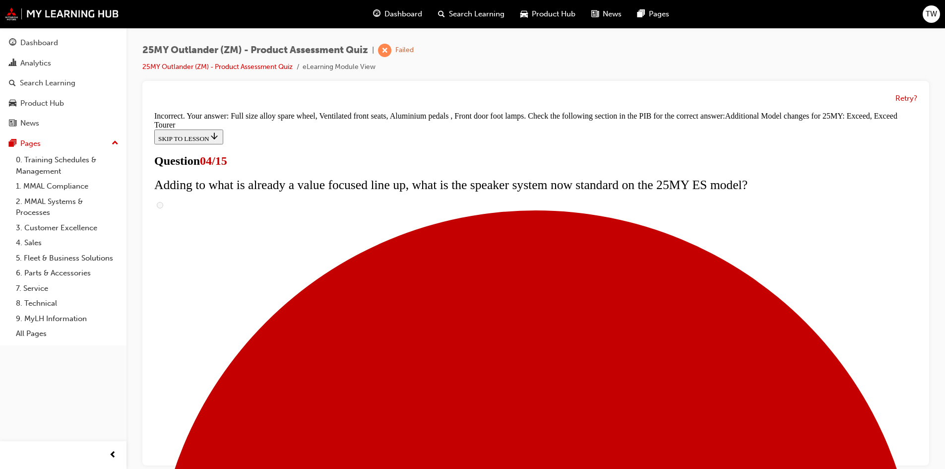
scroll to position [362, 0]
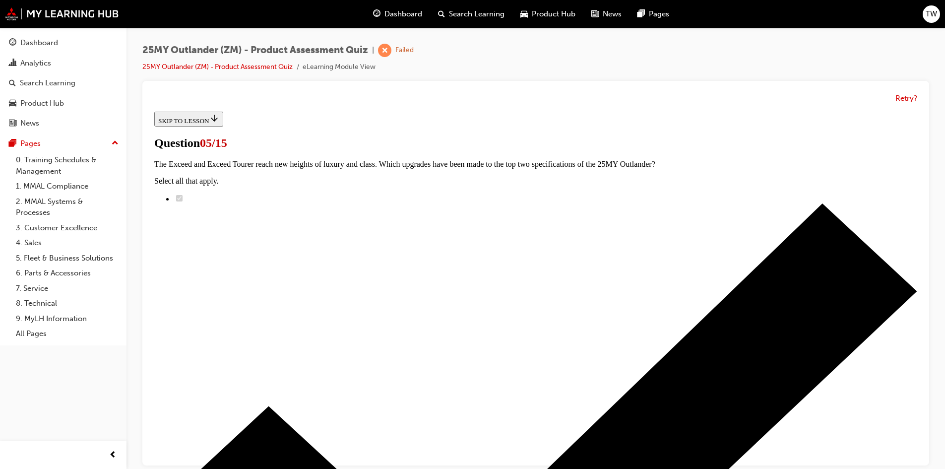
scroll to position [99, 0]
radio input "true"
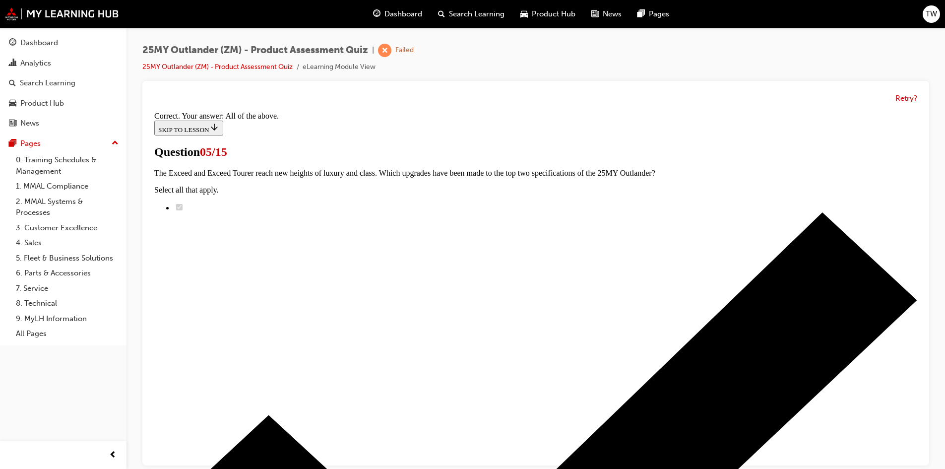
scroll to position [228, 0]
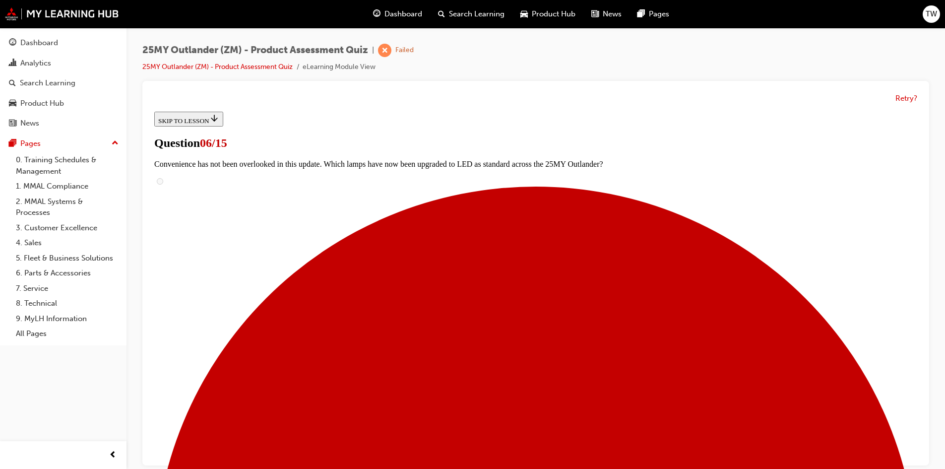
scroll to position [198, 0]
radio input "true"
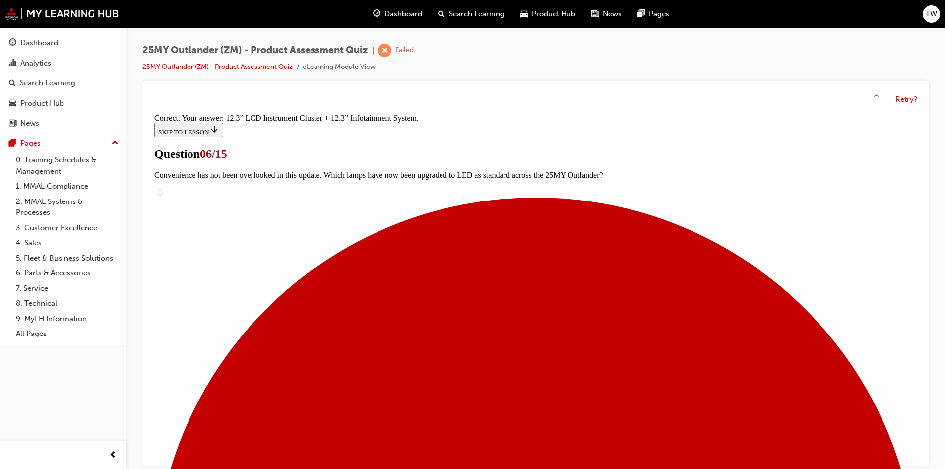
scroll to position [322, 0]
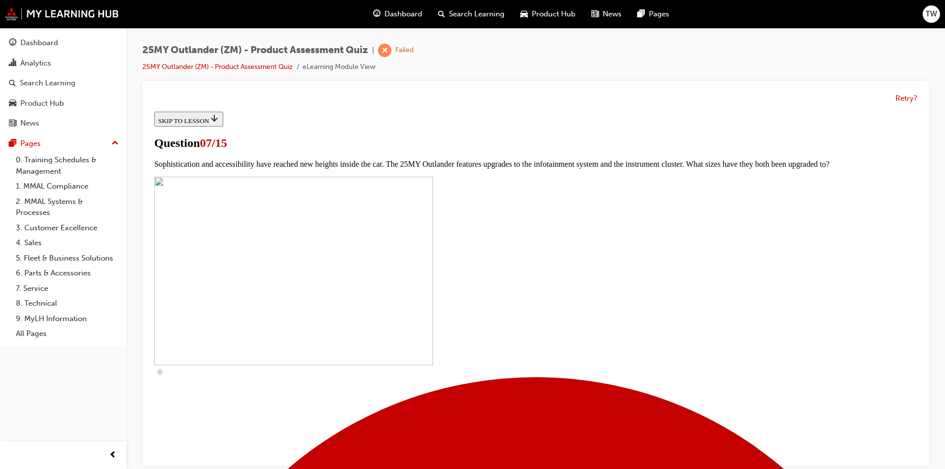
scroll to position [298, 0]
checkbox input "true"
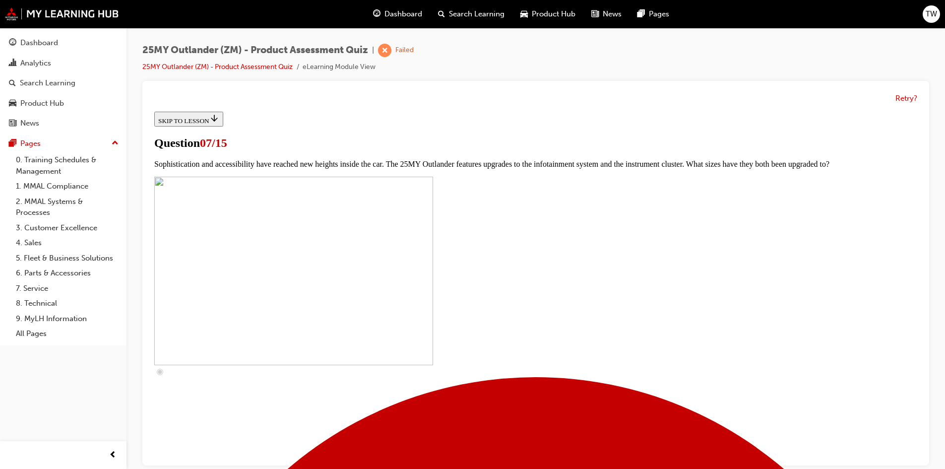
checkbox input "true"
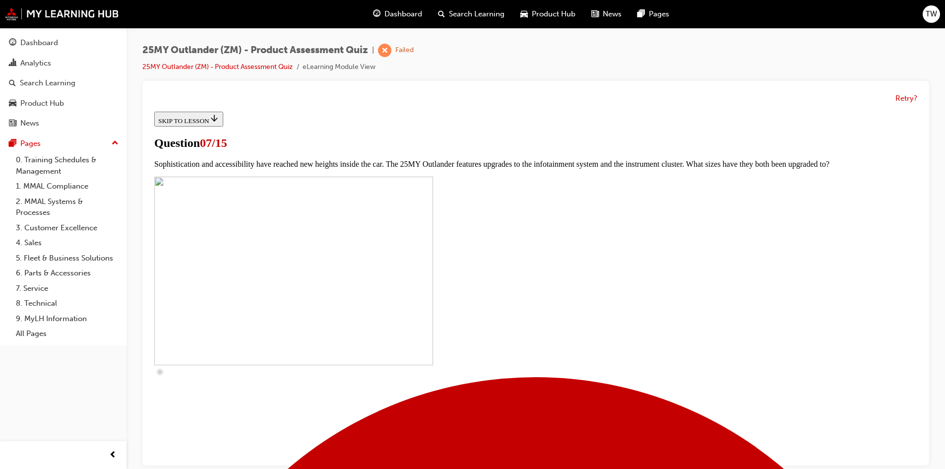
checkbox input "true"
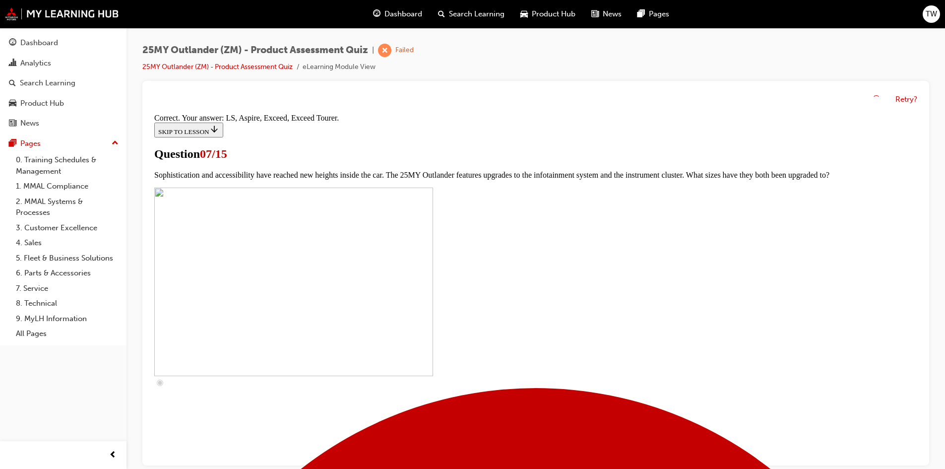
scroll to position [435, 0]
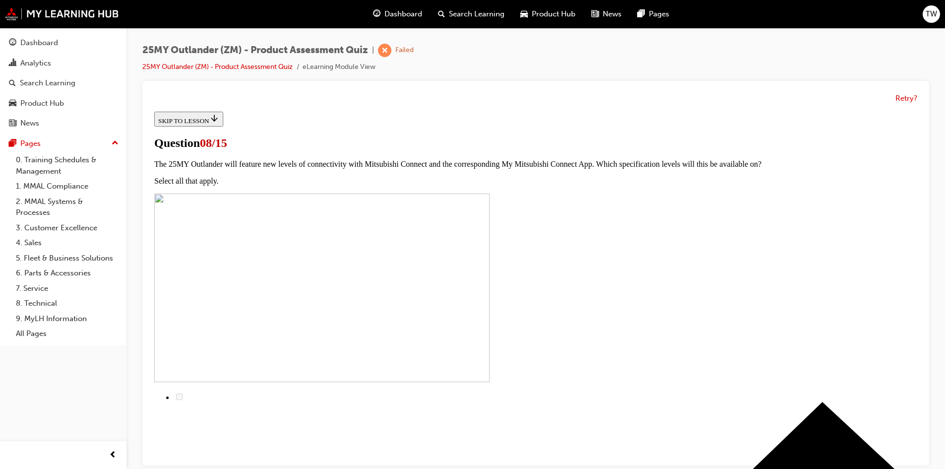
scroll to position [50, 0]
radio input "true"
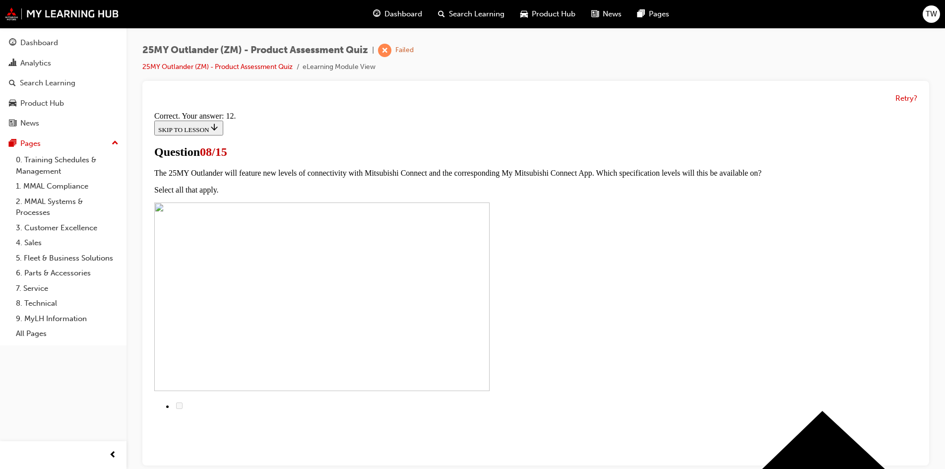
scroll to position [149, 0]
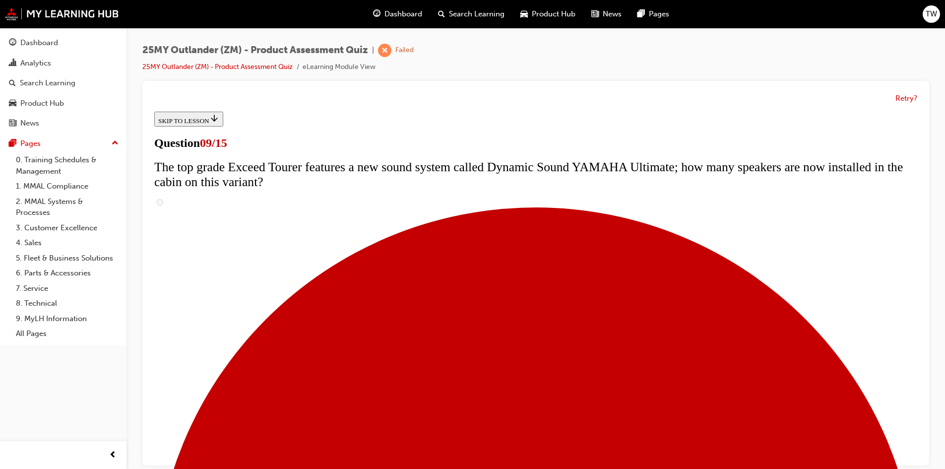
scroll to position [347, 0]
radio input "true"
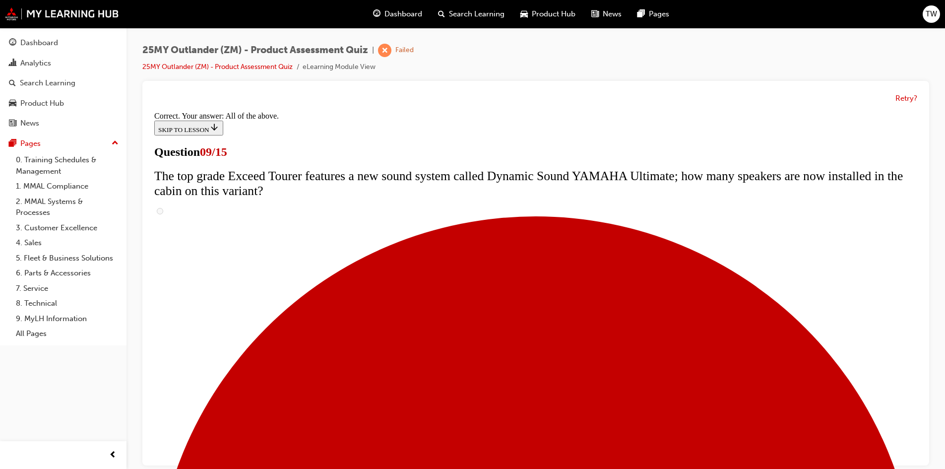
scroll to position [503, 0]
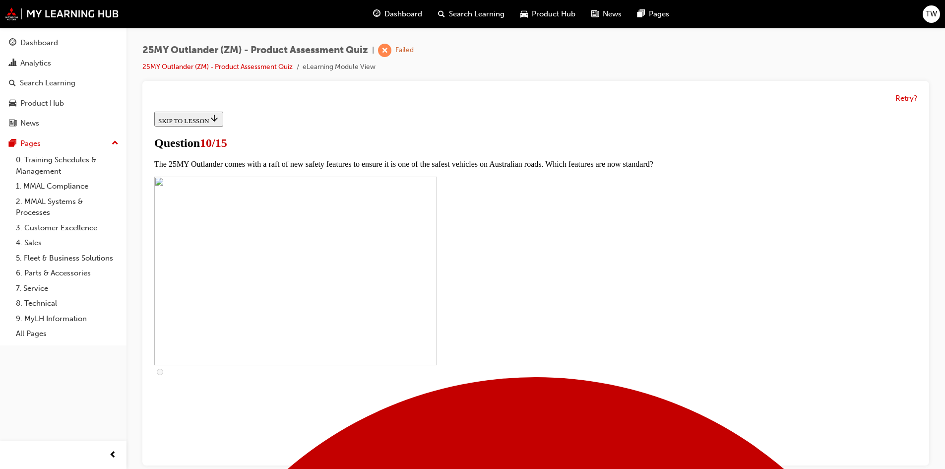
scroll to position [198, 0]
checkbox input "true"
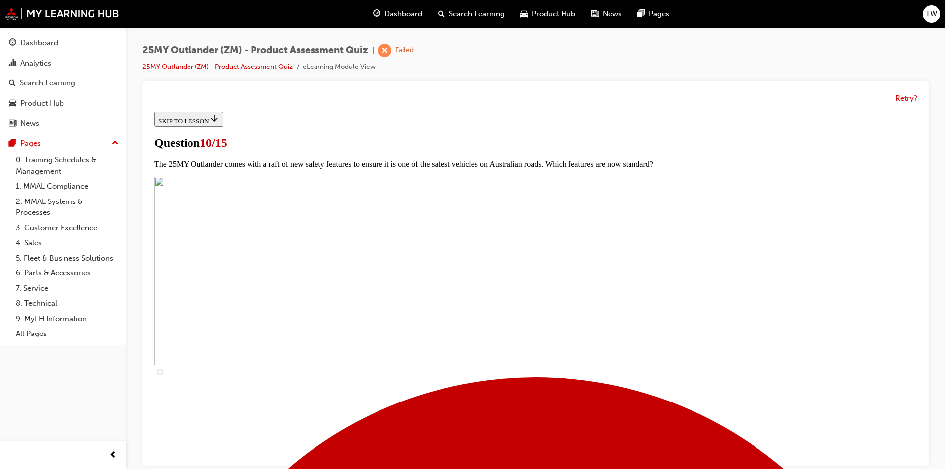
checkbox input "true"
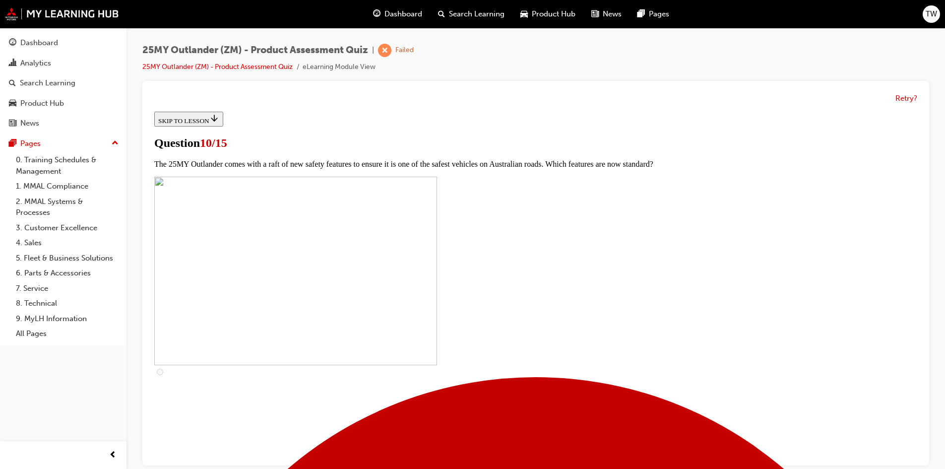
checkbox input "true"
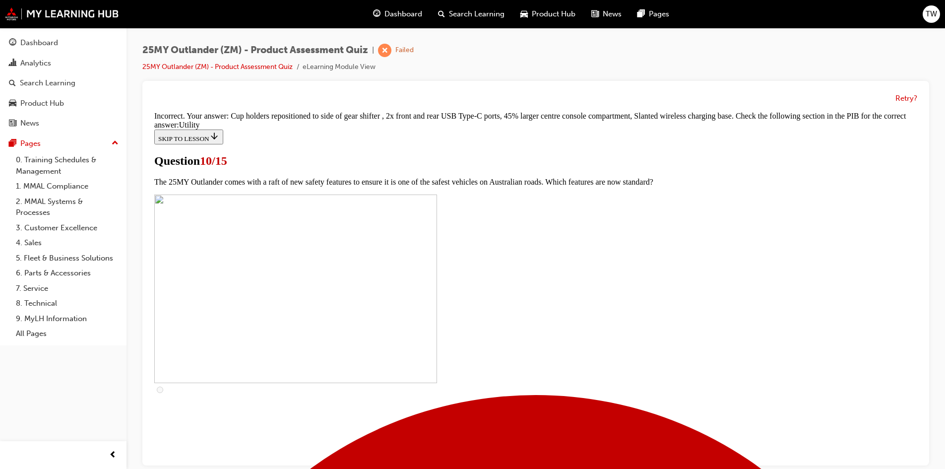
scroll to position [472, 0]
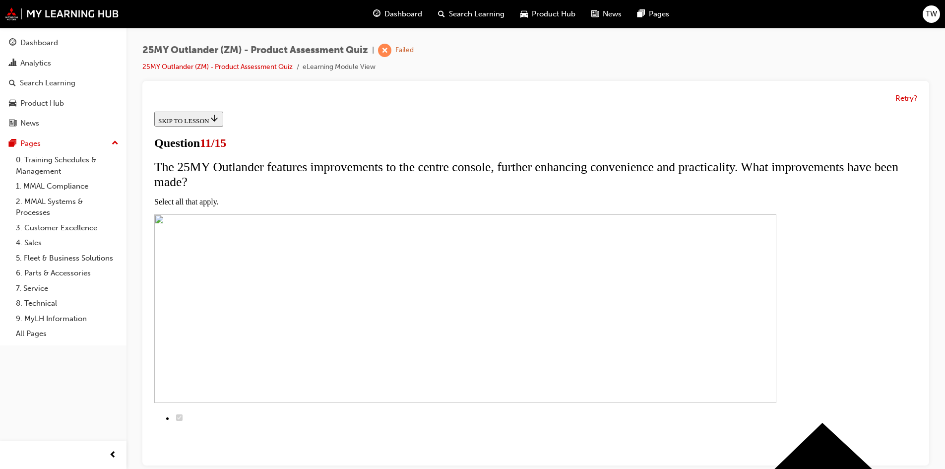
scroll to position [99, 0]
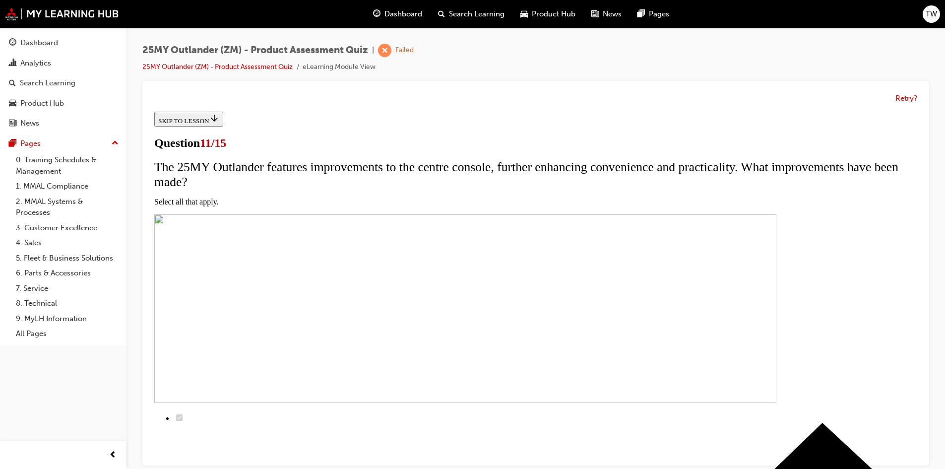
checkbox input "false"
checkbox input "true"
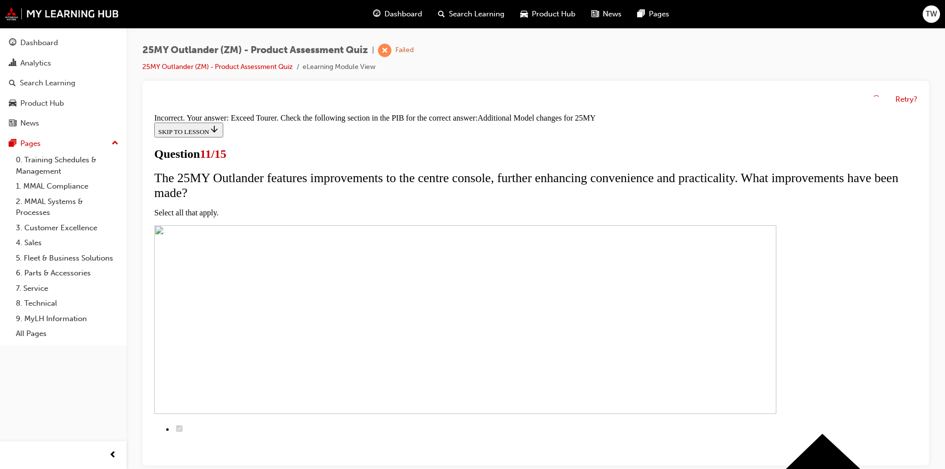
scroll to position [283, 0]
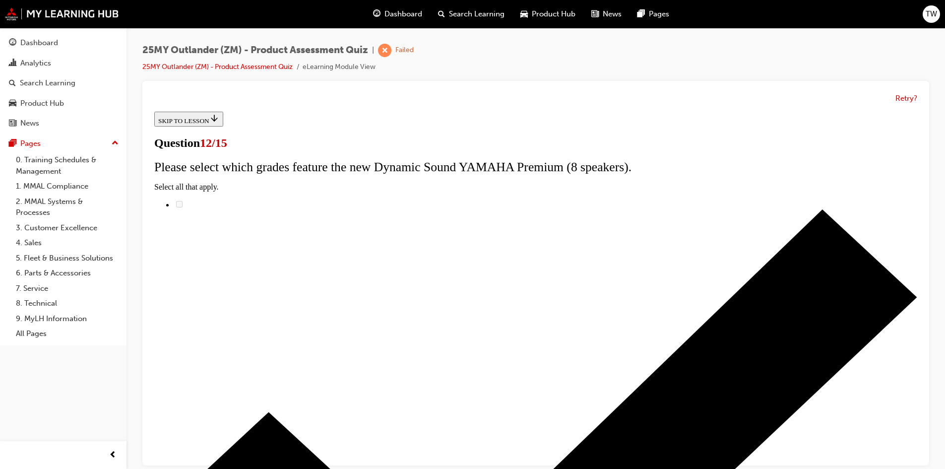
radio input "true"
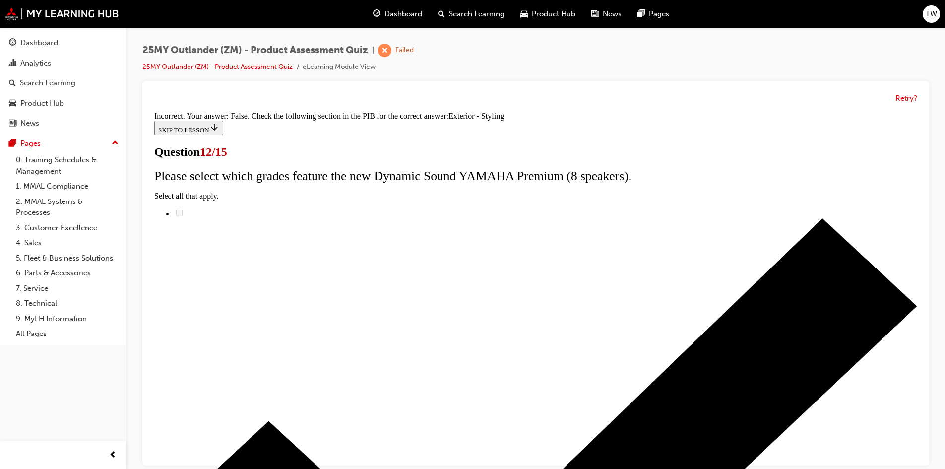
scroll to position [164, 0]
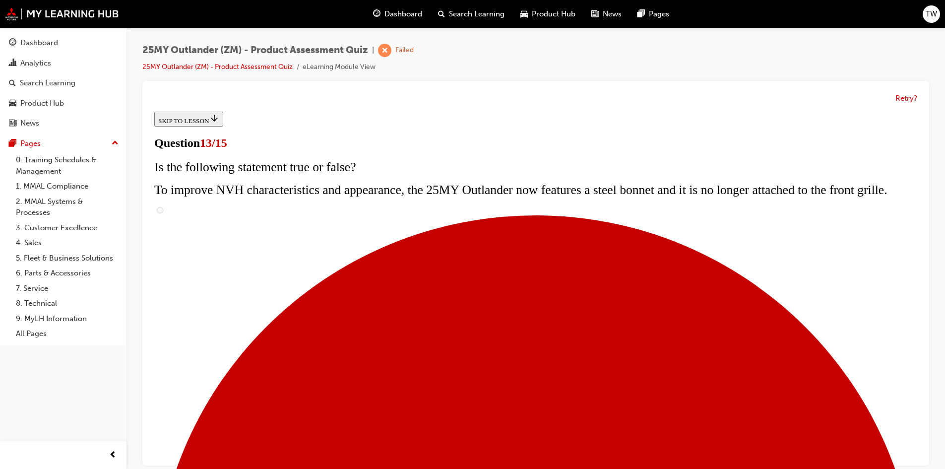
scroll to position [0, 0]
click at [906, 97] on button "Retry?" at bounding box center [906, 98] width 22 height 11
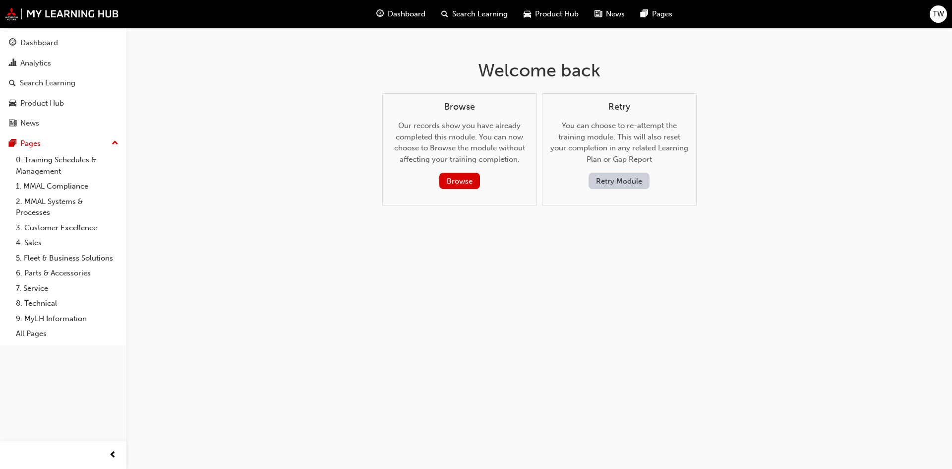
click at [622, 181] on button "Retry Module" at bounding box center [619, 181] width 61 height 16
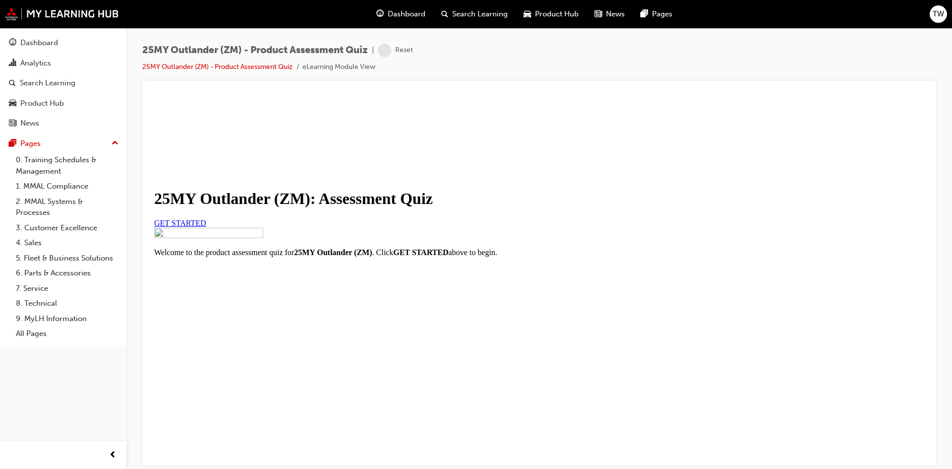
scroll to position [100, 0]
click at [206, 224] on link "GET STARTED" at bounding box center [180, 222] width 52 height 8
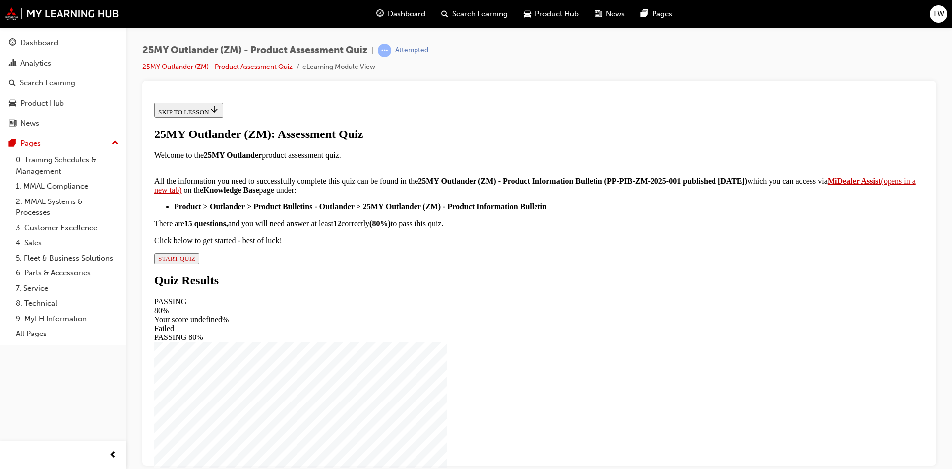
scroll to position [148, 0]
click at [195, 261] on span "START QUIZ" at bounding box center [176, 257] width 37 height 7
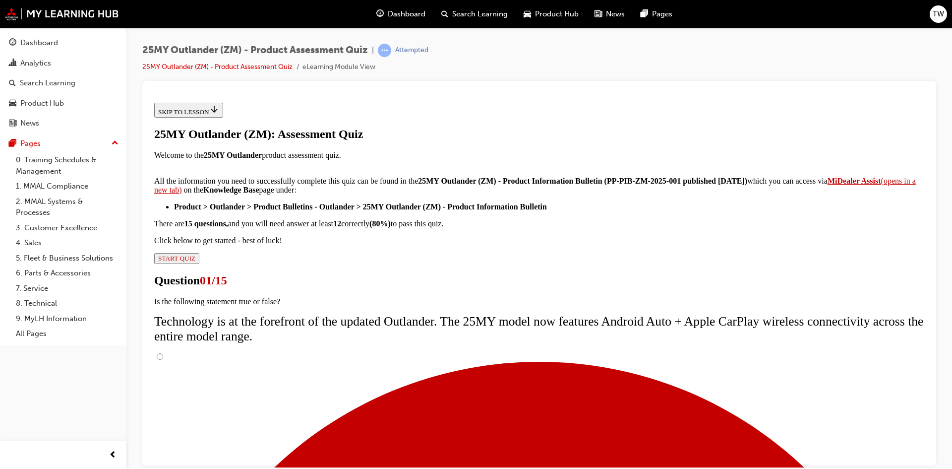
click at [163, 353] on input "True" at bounding box center [160, 356] width 6 height 6
radio input "true"
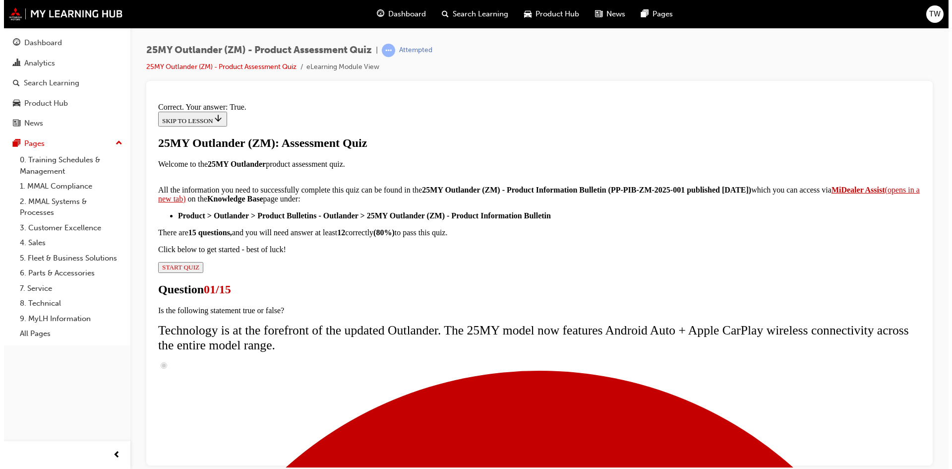
scroll to position [103, 0]
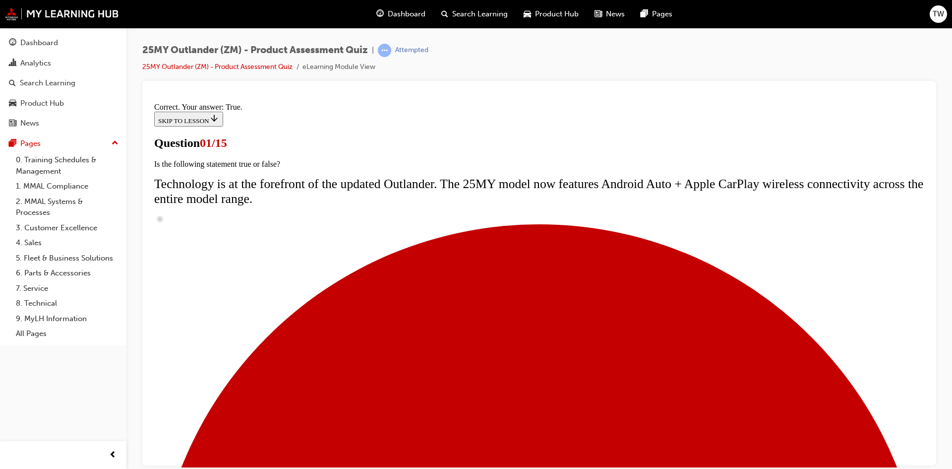
scroll to position [129, 0]
radio input "true"
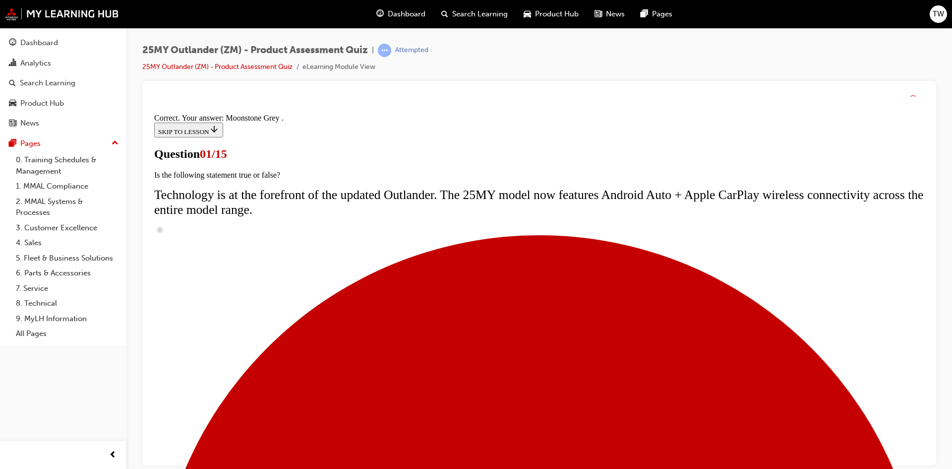
scroll to position [228, 0]
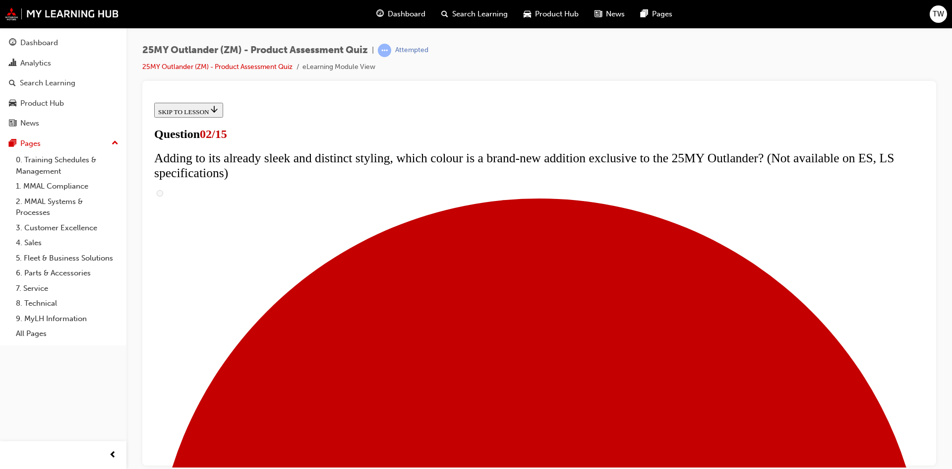
scroll to position [99, 0]
checkbox input "true"
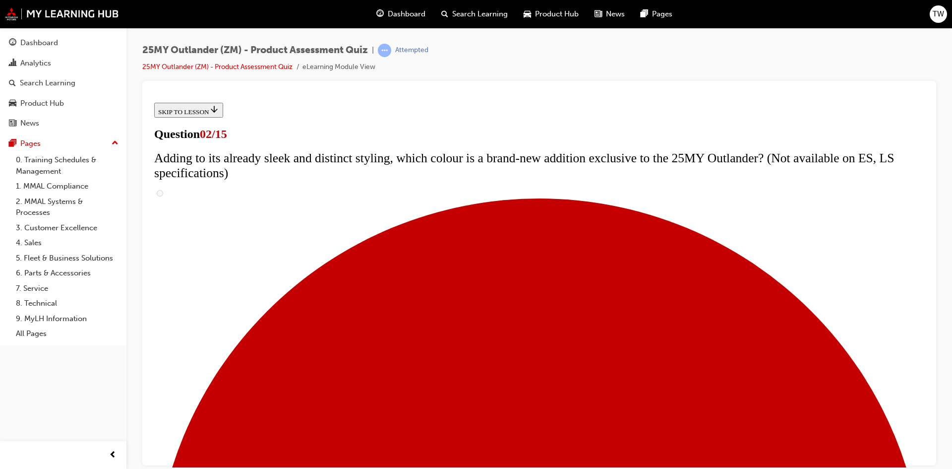
checkbox input "true"
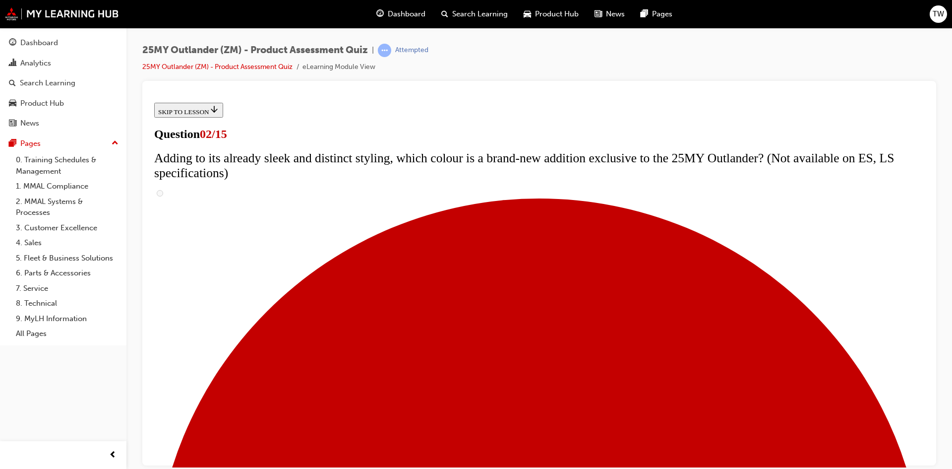
scroll to position [198, 0]
checkbox input "true"
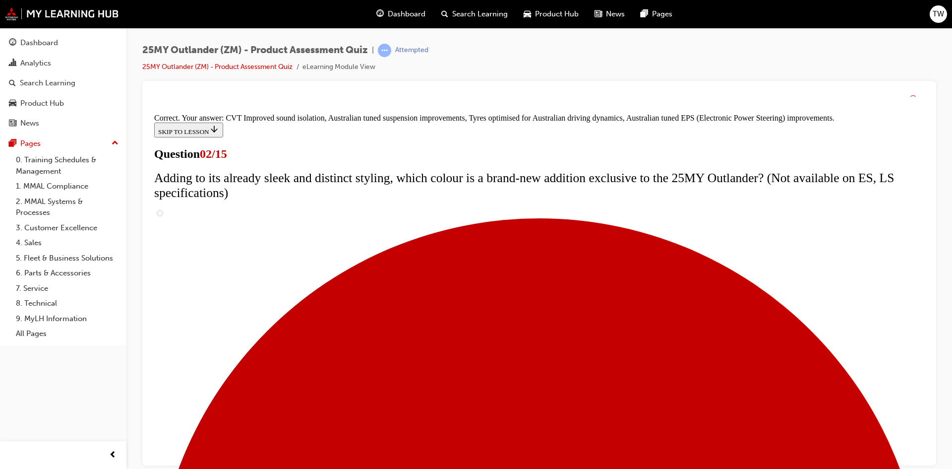
scroll to position [262, 0]
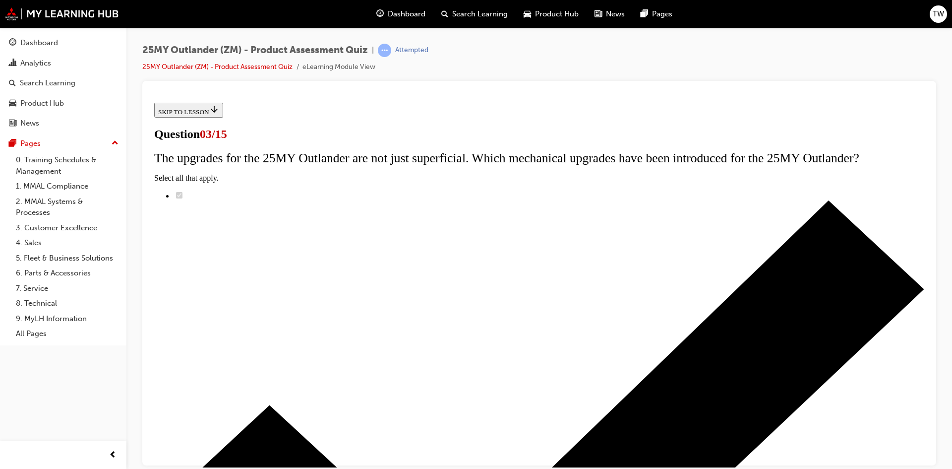
scroll to position [50, 0]
radio input "true"
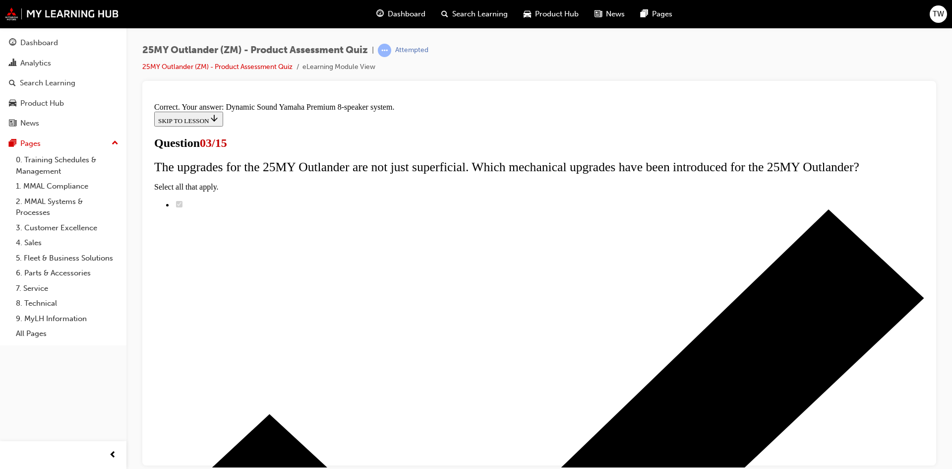
scroll to position [149, 0]
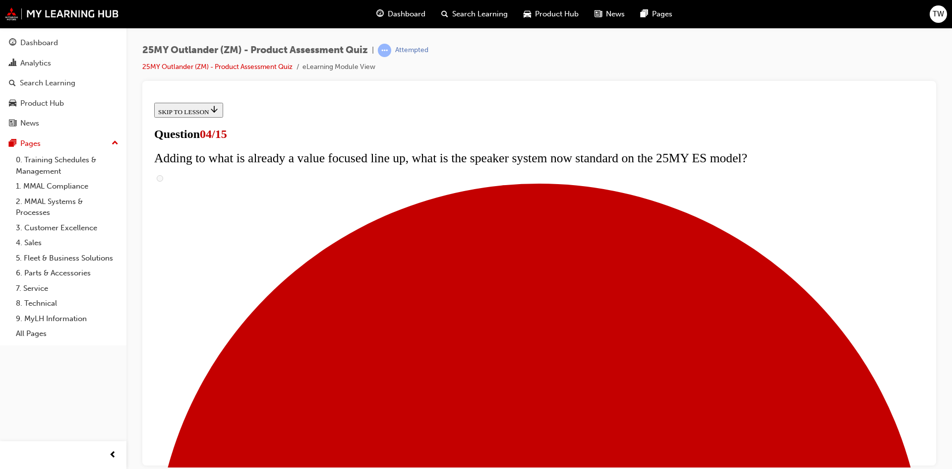
scroll to position [141, 0]
checkbox input "true"
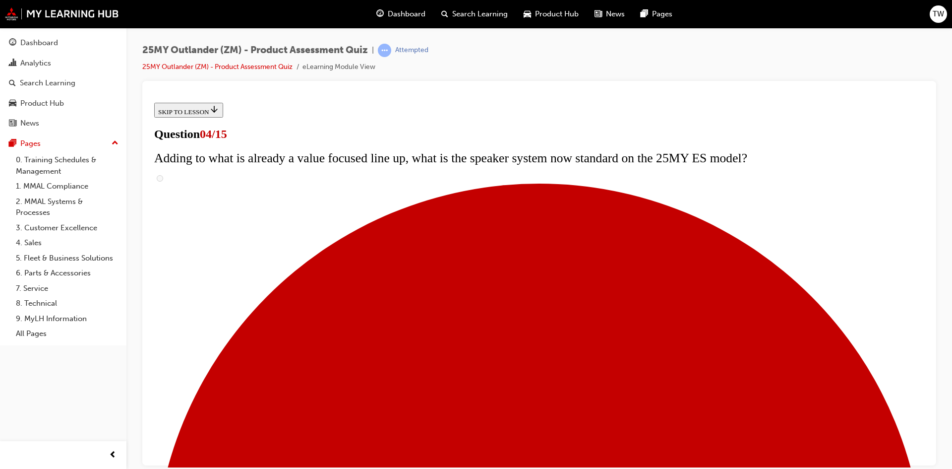
checkbox input "true"
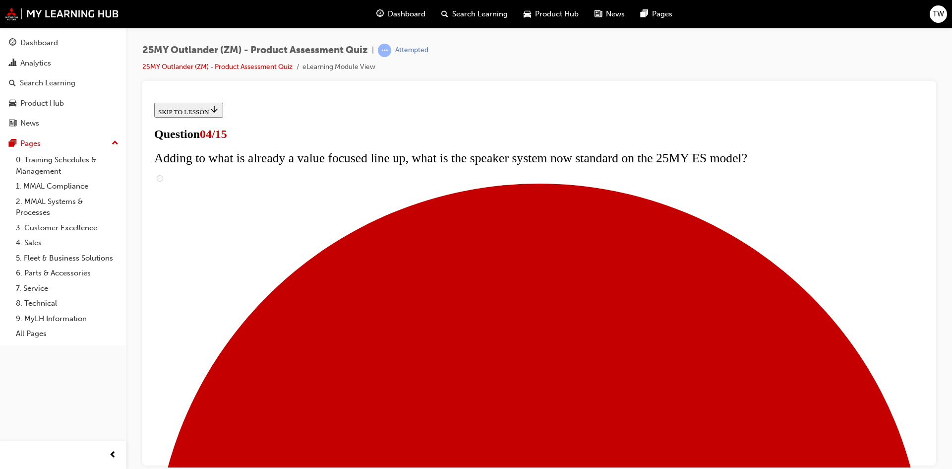
checkbox input "true"
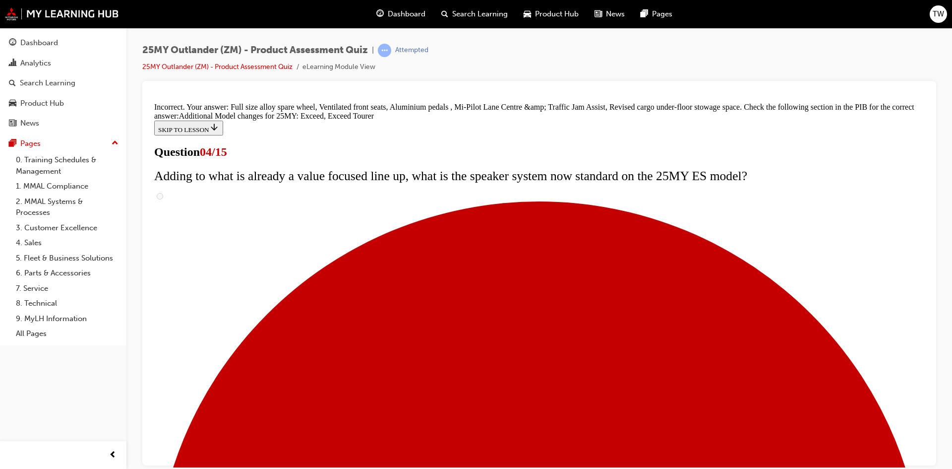
scroll to position [362, 0]
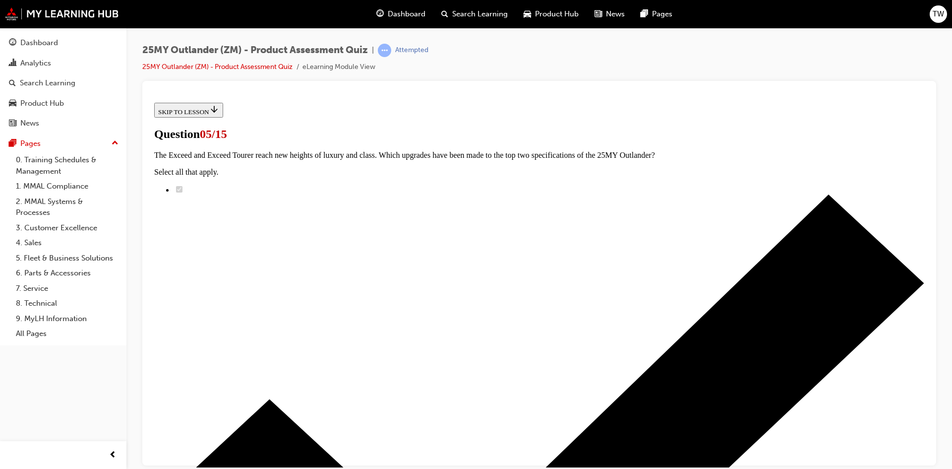
scroll to position [197, 0]
radio input "true"
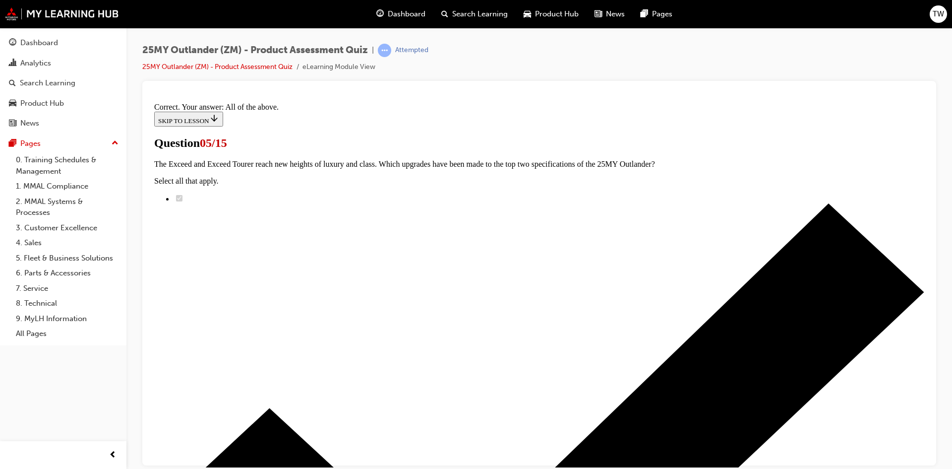
scroll to position [228, 0]
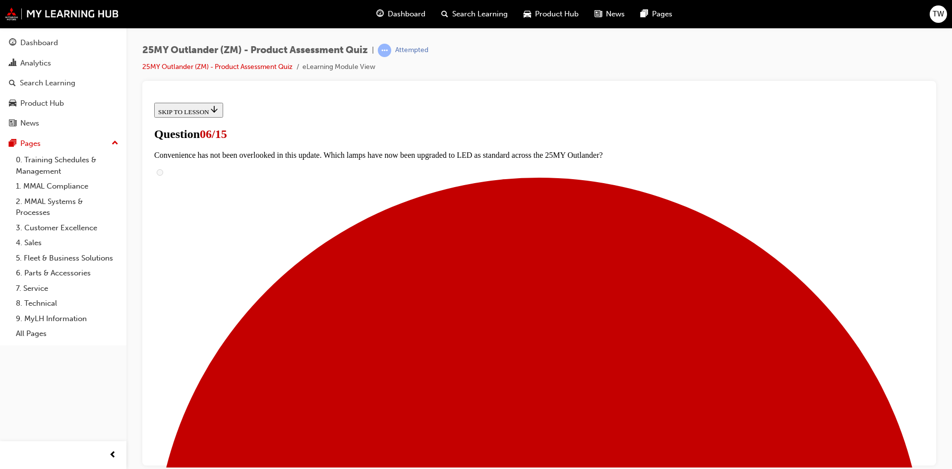
radio input "true"
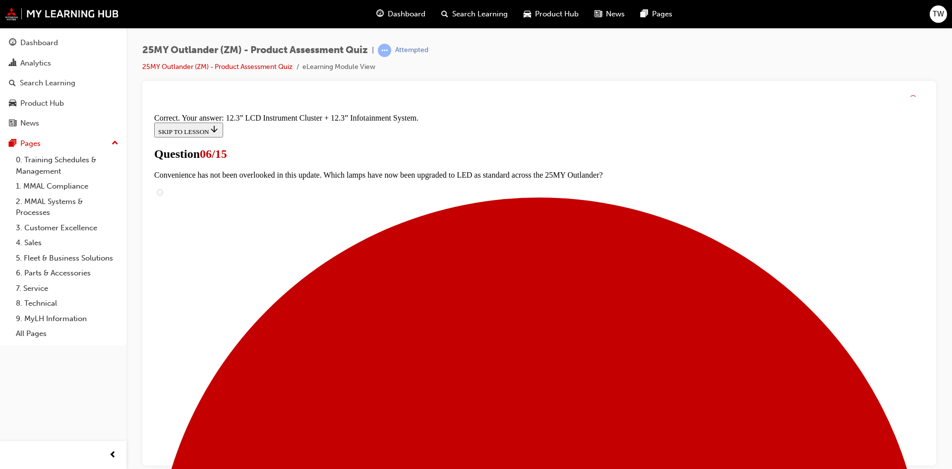
scroll to position [322, 0]
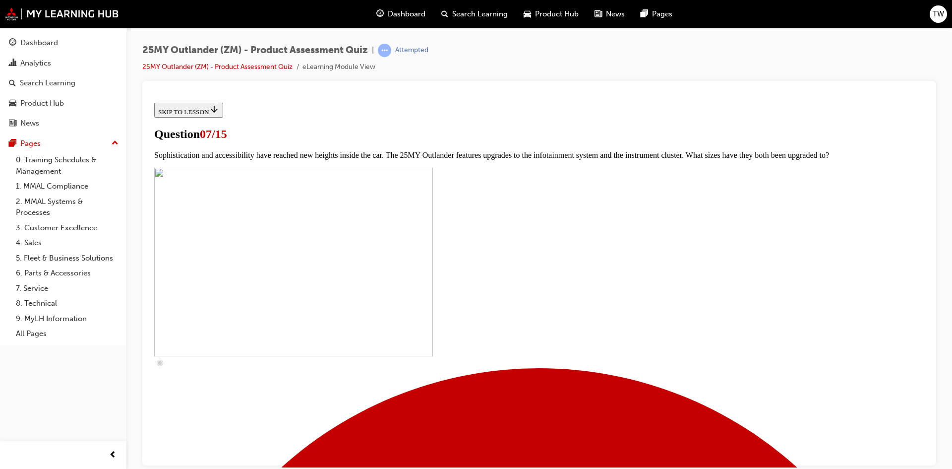
scroll to position [347, 0]
checkbox input "true"
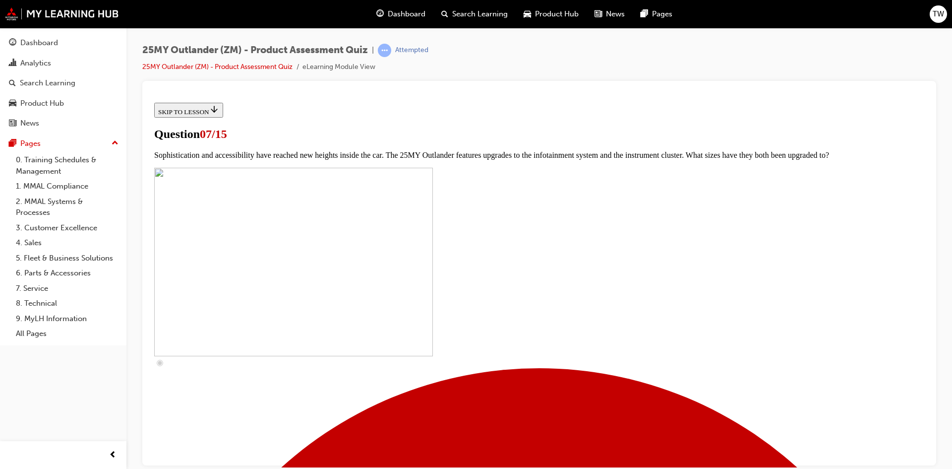
checkbox input "true"
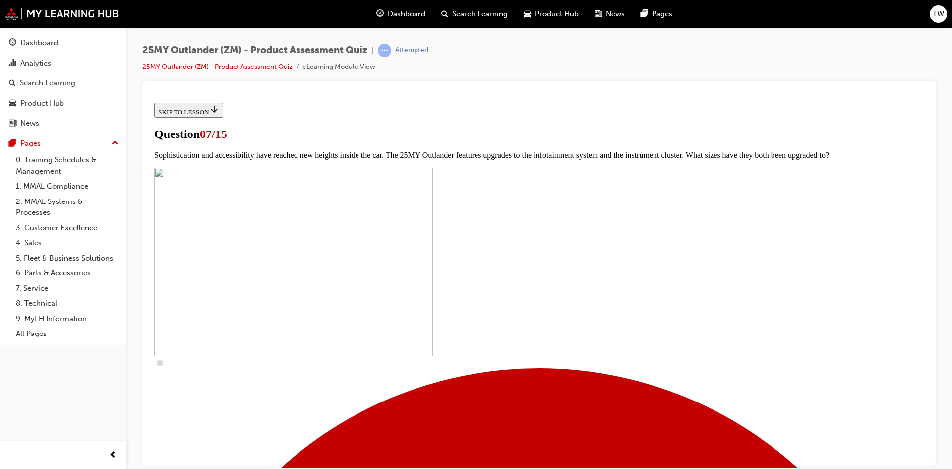
checkbox input "true"
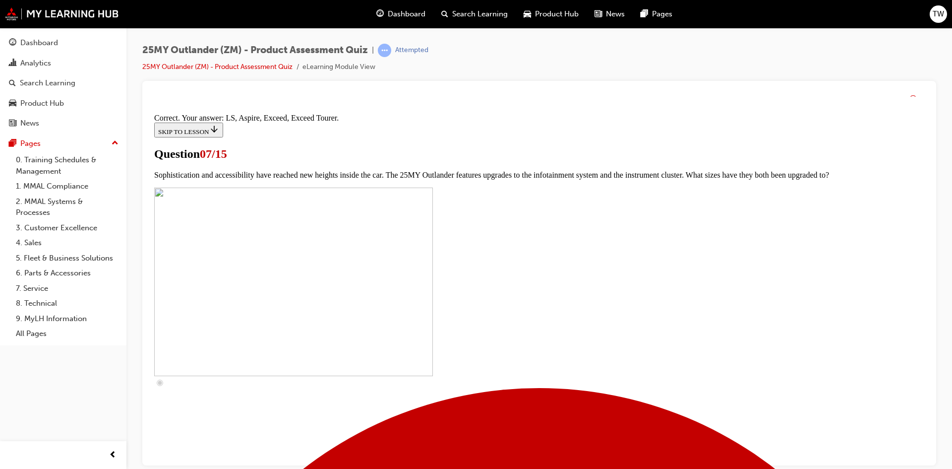
scroll to position [435, 0]
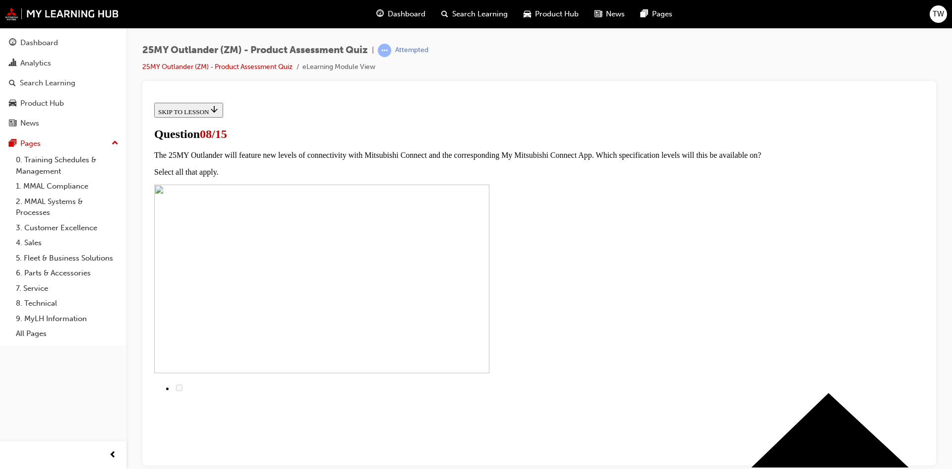
radio input "true"
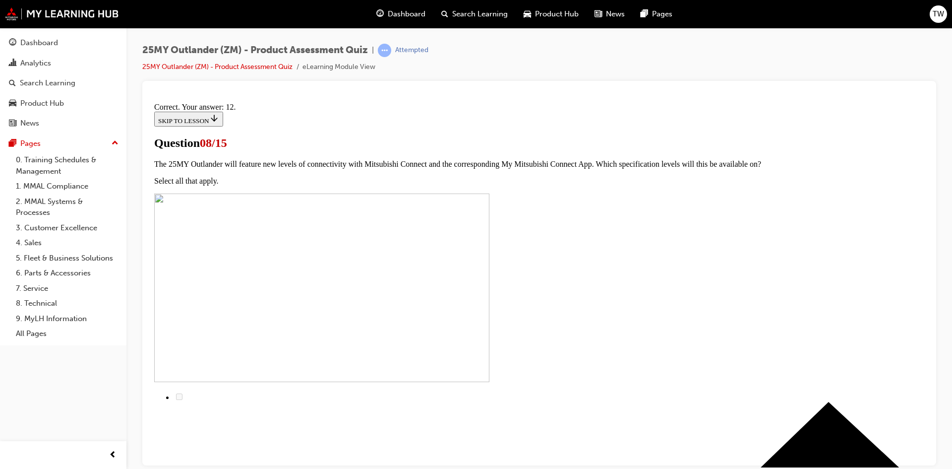
scroll to position [149, 0]
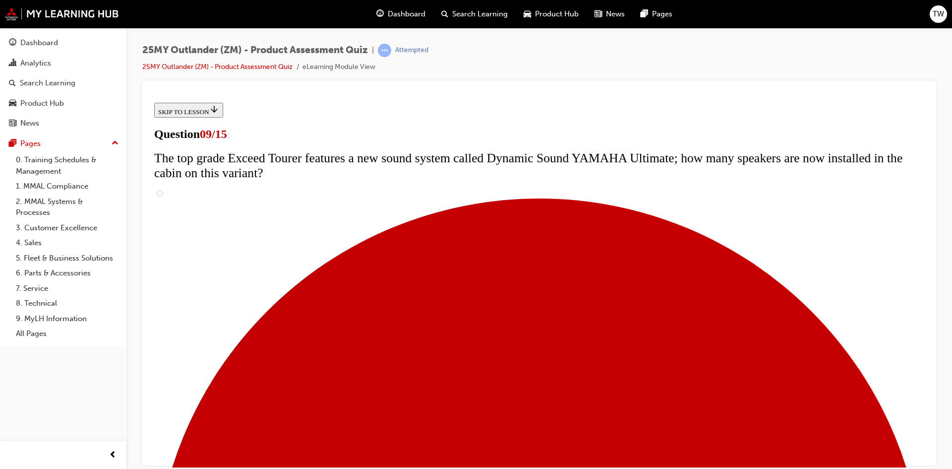
scroll to position [347, 0]
radio input "true"
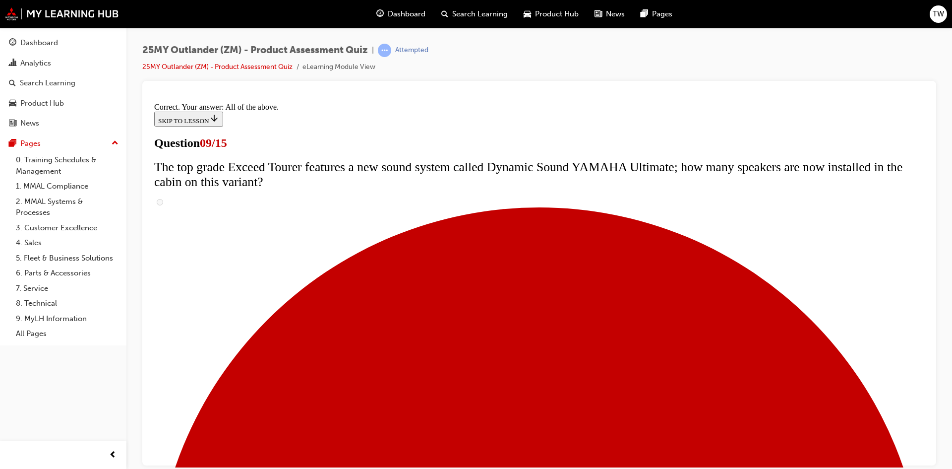
scroll to position [503, 0]
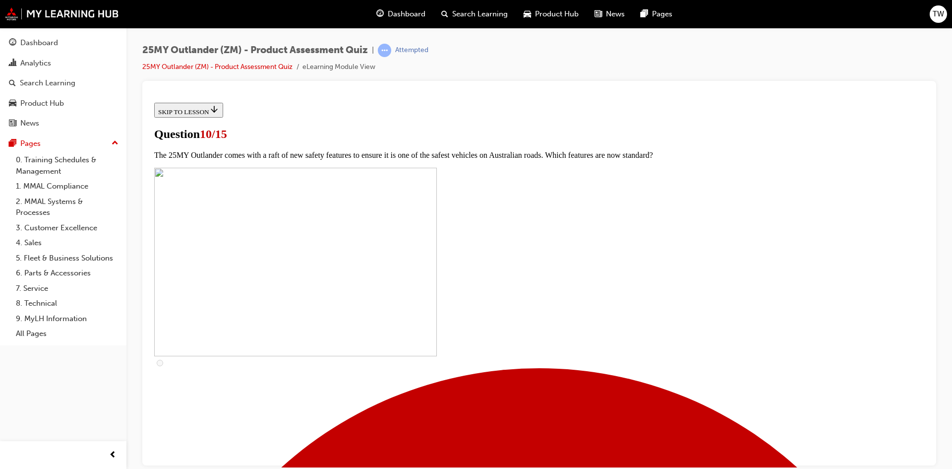
scroll to position [198, 0]
checkbox input "true"
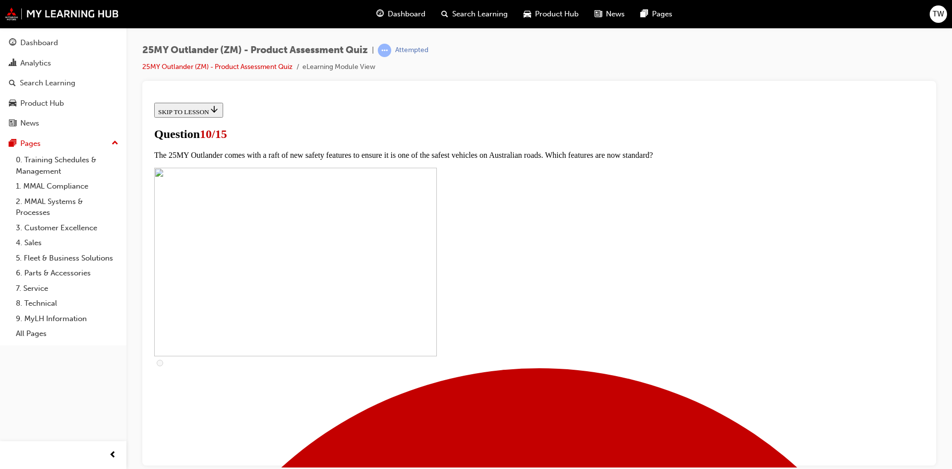
checkbox input "true"
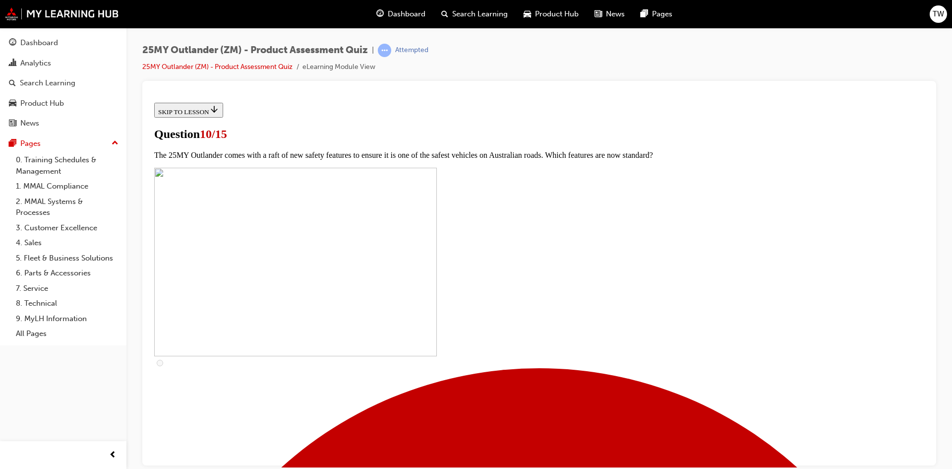
checkbox input "true"
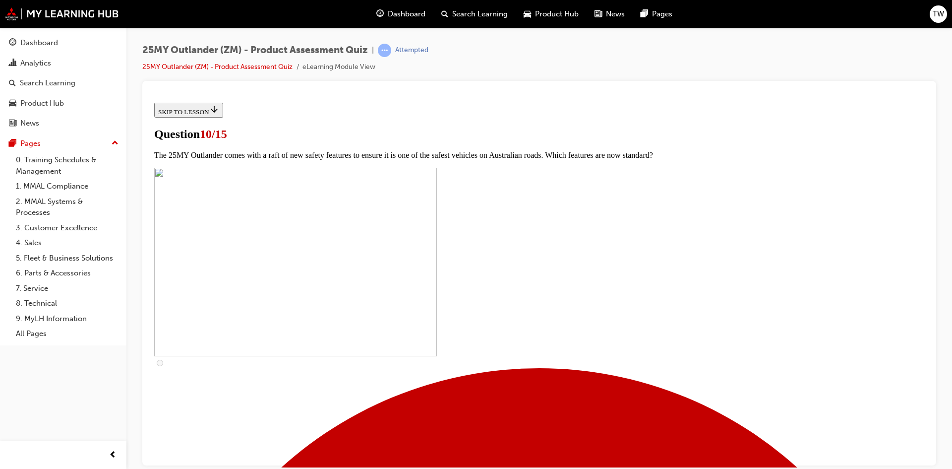
checkbox input "true"
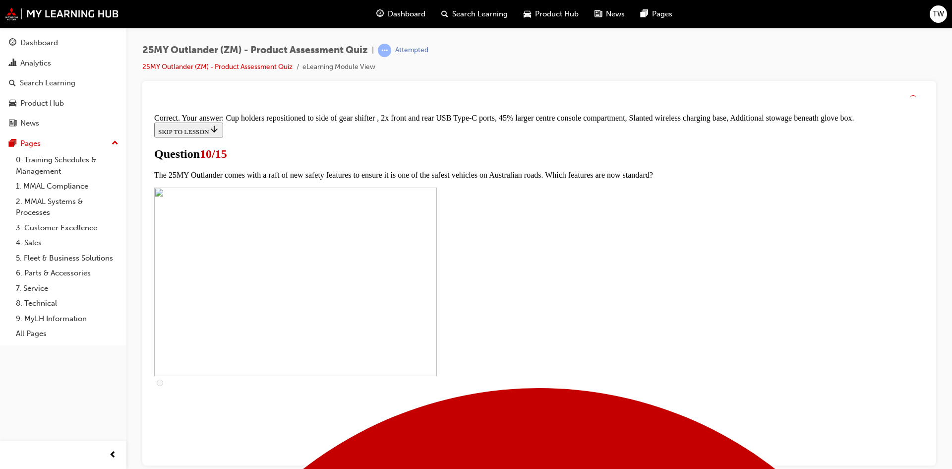
scroll to position [411, 0]
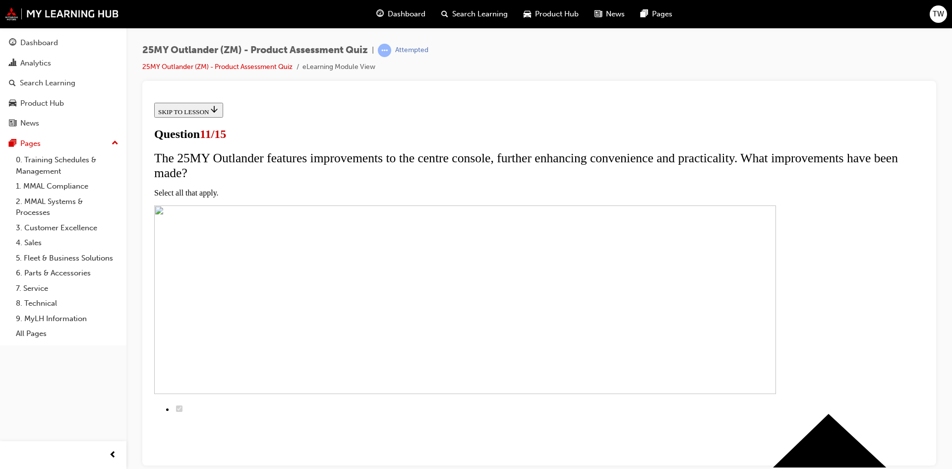
scroll to position [99, 0]
checkbox input "true"
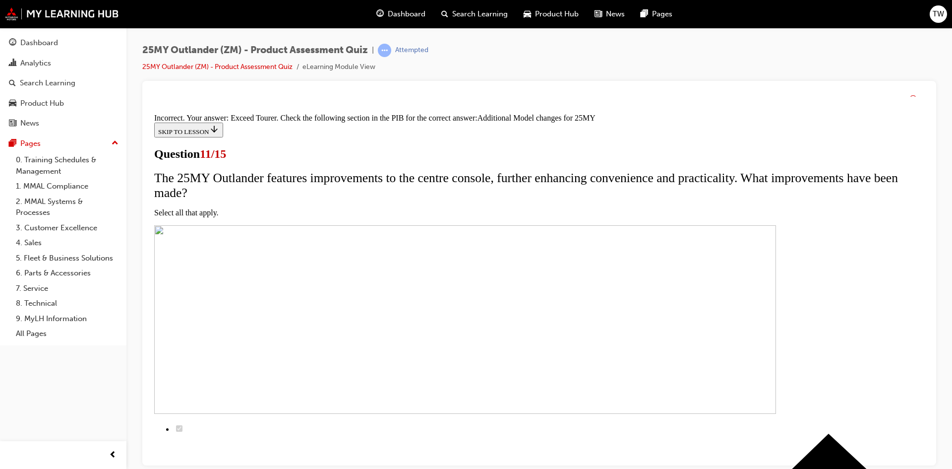
scroll to position [283, 0]
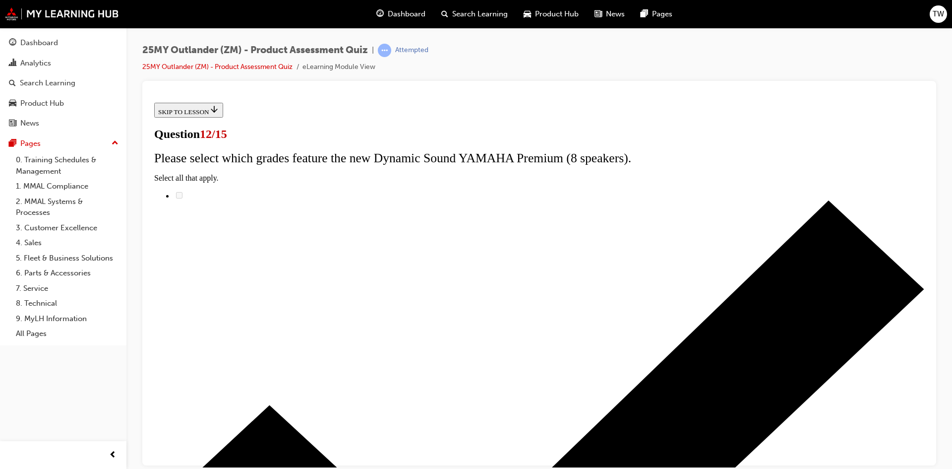
radio input "true"
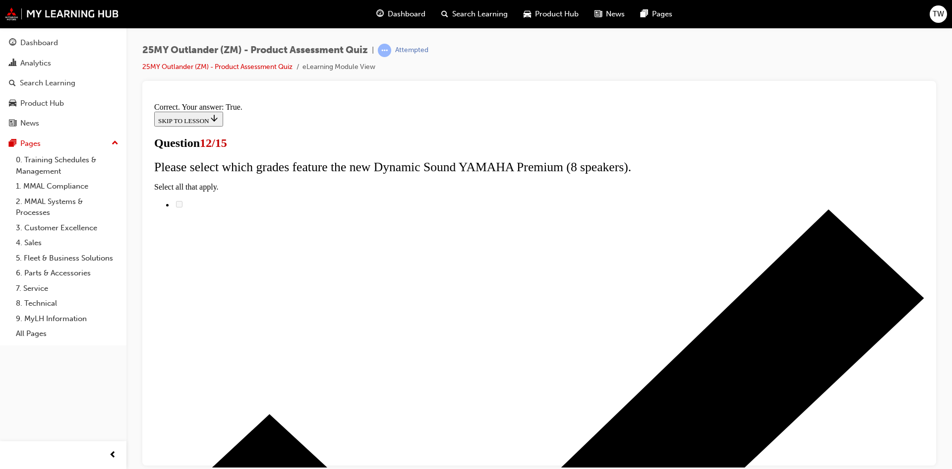
scroll to position [103, 0]
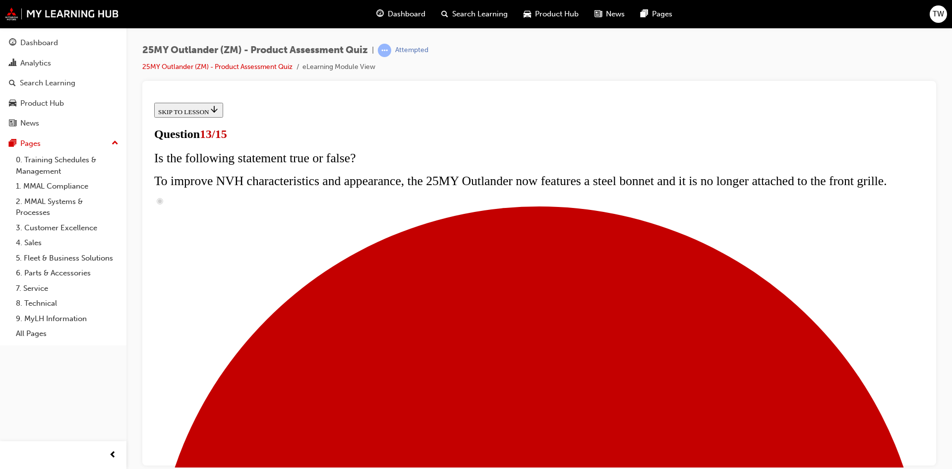
scroll to position [129, 0]
radio input "true"
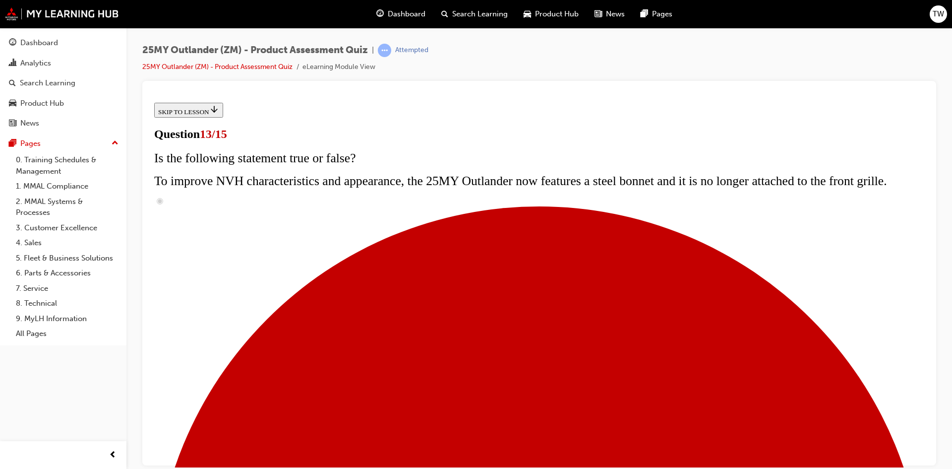
radio input "true"
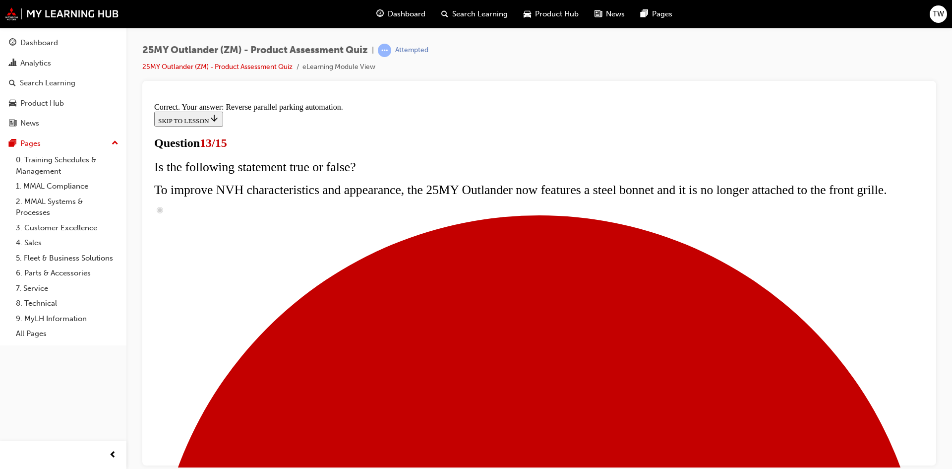
scroll to position [245, 0]
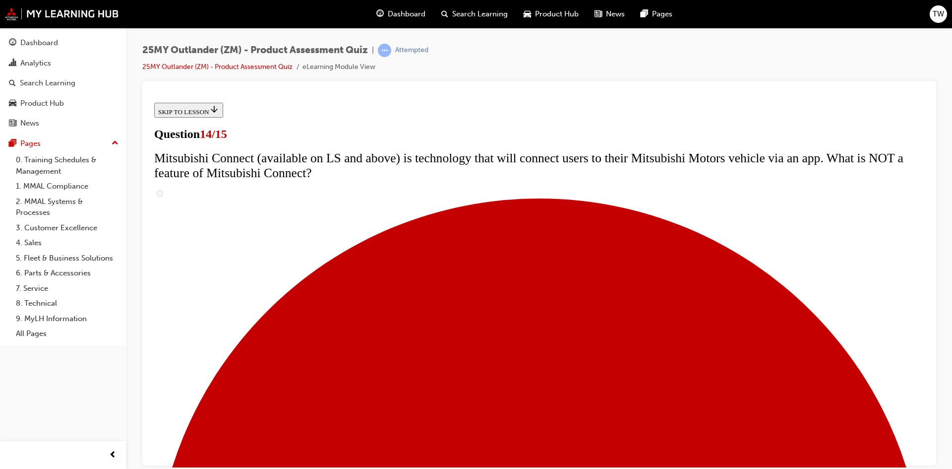
scroll to position [298, 0]
radio input "true"
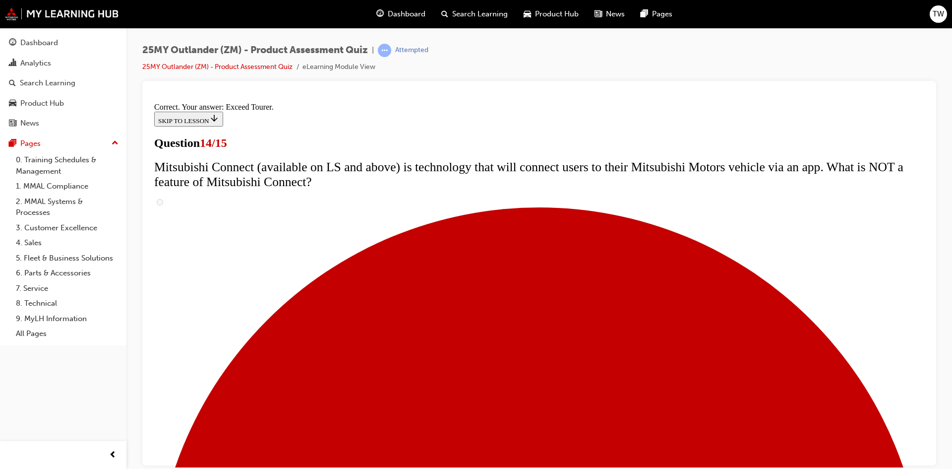
scroll to position [401, 0]
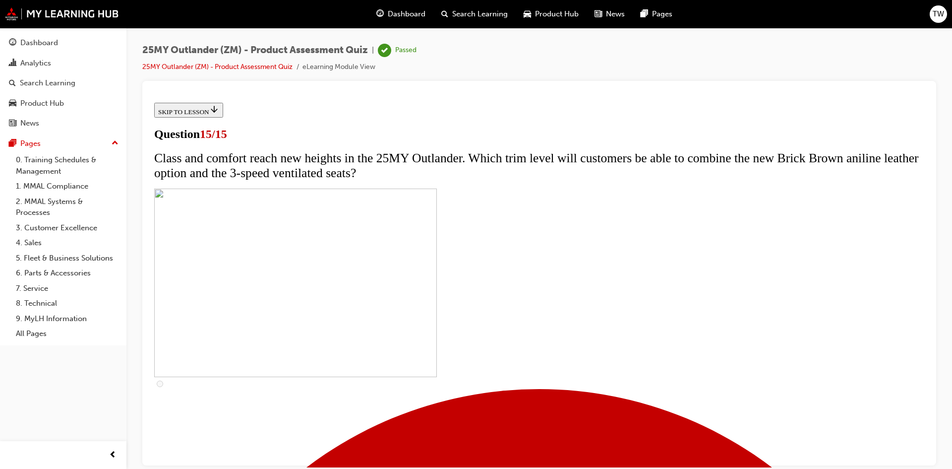
scroll to position [137, 0]
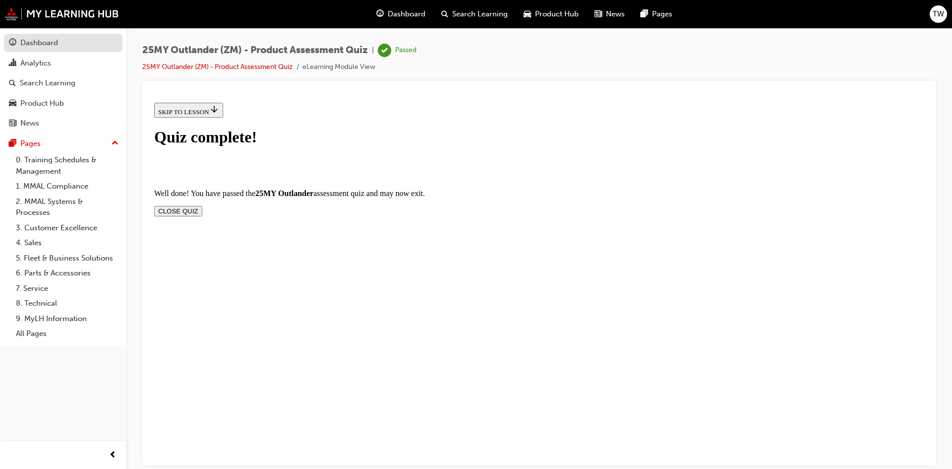
click at [40, 47] on div "Dashboard" at bounding box center [39, 42] width 38 height 11
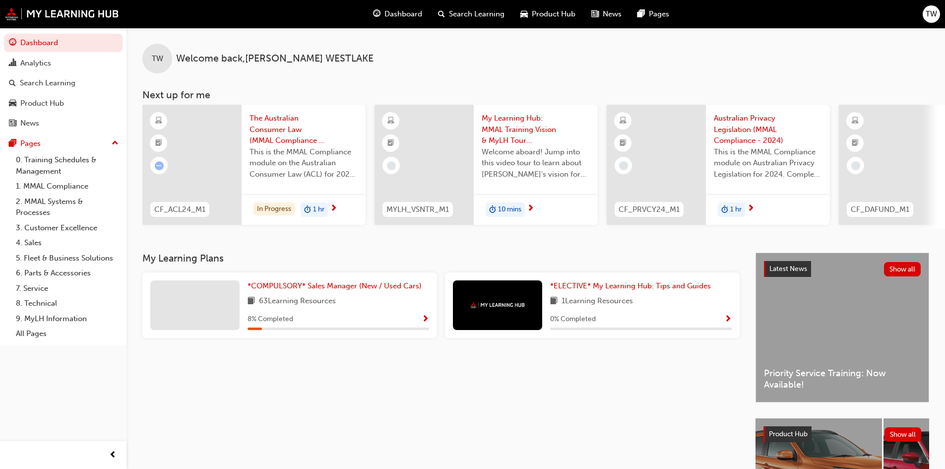
scroll to position [0, 589]
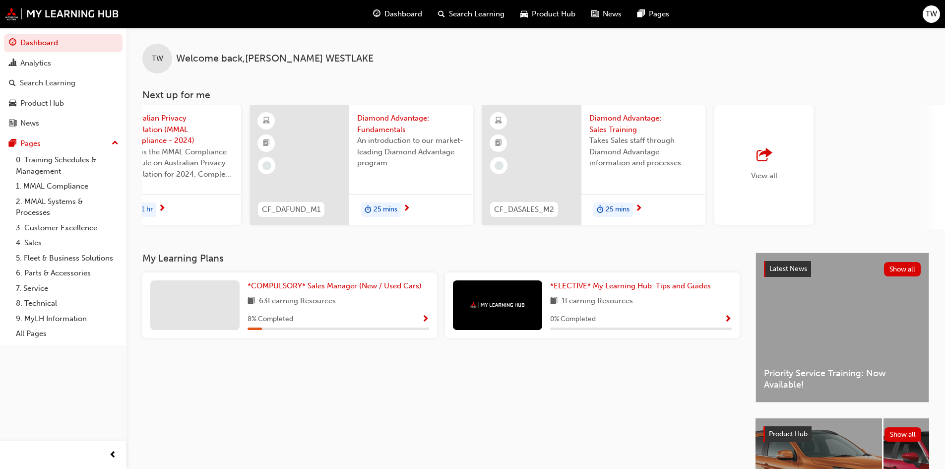
click at [756, 156] on span "outbound-icon" at bounding box center [763, 155] width 15 height 14
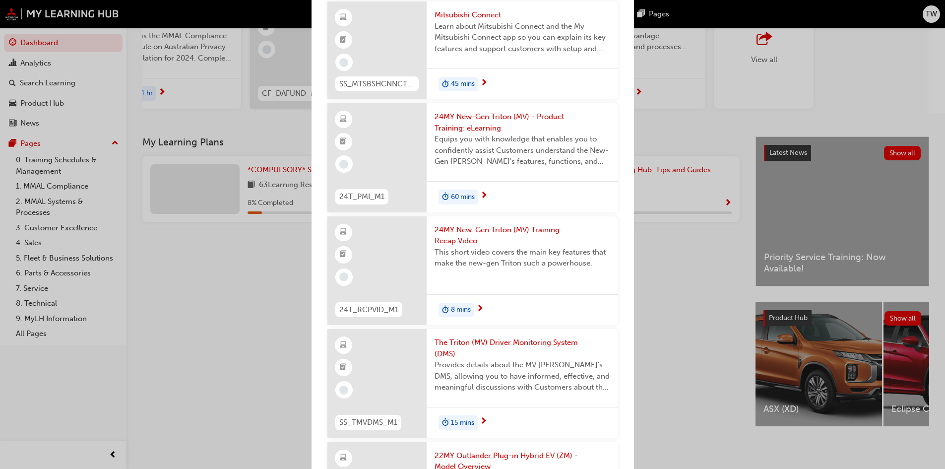
scroll to position [5422, 0]
